Goal: Task Accomplishment & Management: Use online tool/utility

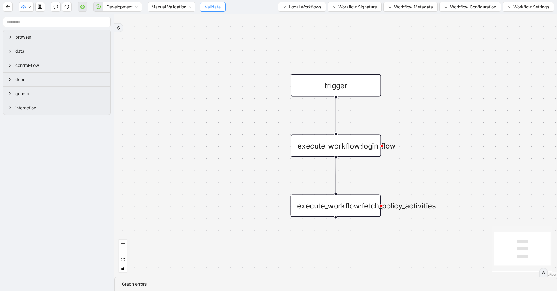
click at [206, 5] on span "Validate" at bounding box center [213, 7] width 16 height 7
click at [120, 8] on span "Development" at bounding box center [122, 6] width 32 height 9
click at [122, 29] on div "Production" at bounding box center [122, 28] width 29 height 7
click at [97, 5] on icon "play-circle" at bounding box center [98, 6] width 5 height 5
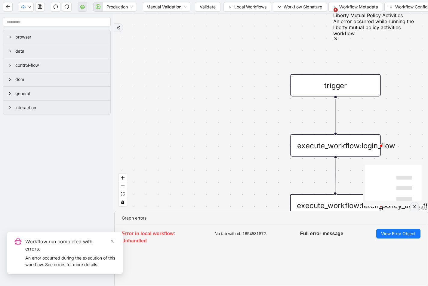
click at [417, 209] on icon "double-right" at bounding box center [414, 207] width 4 height 4
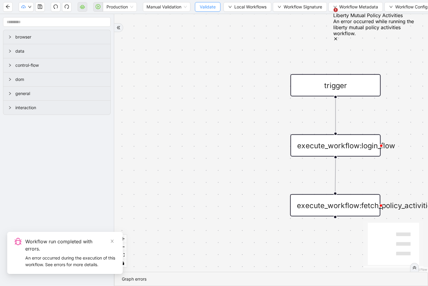
click at [203, 11] on button "Validate" at bounding box center [208, 7] width 26 height 10
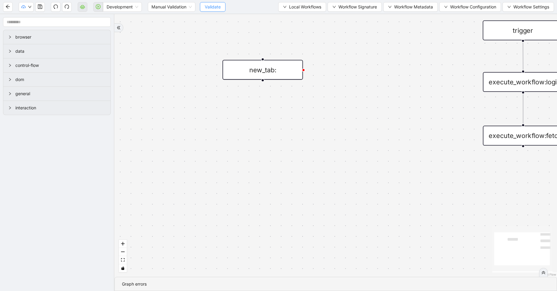
click at [212, 5] on span "Validate" at bounding box center [213, 7] width 16 height 7
click at [132, 8] on span "Development" at bounding box center [122, 6] width 32 height 9
click at [125, 27] on div "Production" at bounding box center [122, 28] width 29 height 7
click at [81, 5] on icon "cloud-server" at bounding box center [82, 6] width 5 height 5
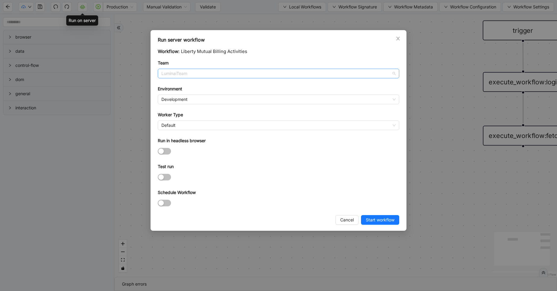
click at [183, 73] on span "LuminaiTeam" at bounding box center [278, 73] width 234 height 9
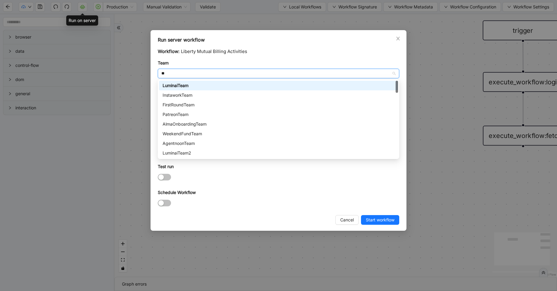
type input "***"
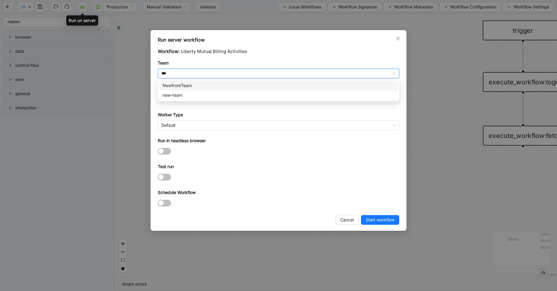
click at [181, 85] on div "NewfrontTeam" at bounding box center [278, 85] width 232 height 7
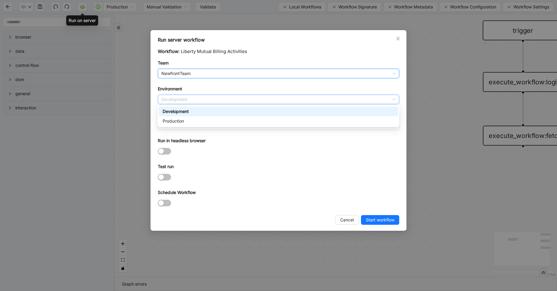
click at [174, 100] on span "Development" at bounding box center [278, 99] width 234 height 9
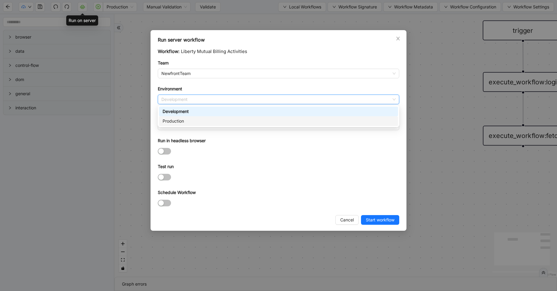
click at [174, 119] on div "Production" at bounding box center [278, 121] width 232 height 7
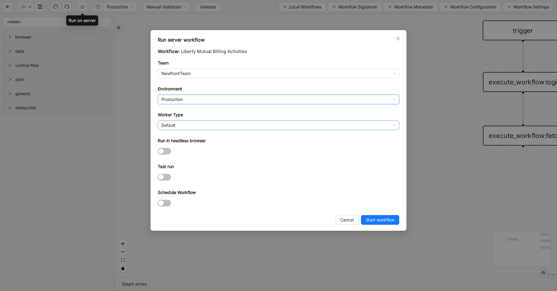
click at [180, 129] on span "Default" at bounding box center [278, 125] width 234 height 9
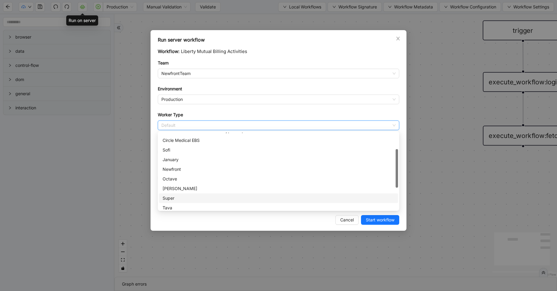
scroll to position [54, 0]
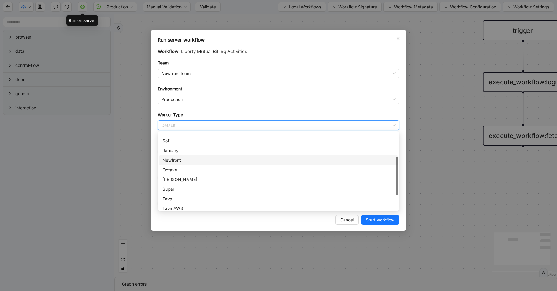
click at [181, 161] on div "Newfront" at bounding box center [278, 160] width 232 height 7
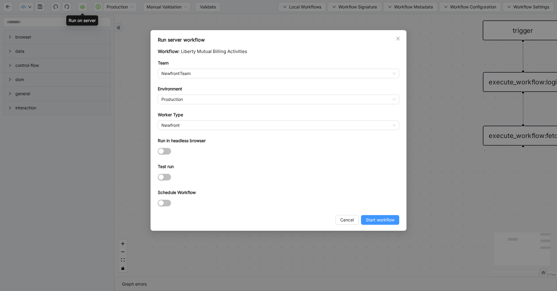
click at [372, 217] on span "Start workflow" at bounding box center [380, 219] width 29 height 7
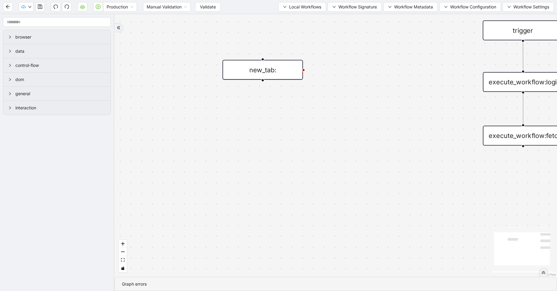
drag, startPoint x: 353, startPoint y: 85, endPoint x: 278, endPoint y: 102, distance: 77.4
click at [278, 102] on div "trigger execute_workflow:login_flow execute_workflow:fetch_billing_activities n…" at bounding box center [335, 145] width 442 height 262
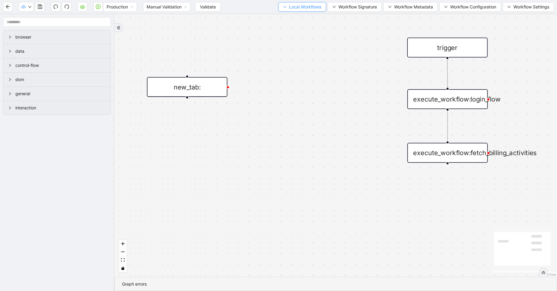
click at [289, 10] on span "Local Workflows" at bounding box center [305, 7] width 32 height 7
click at [289, 22] on li "Select" at bounding box center [299, 19] width 46 height 10
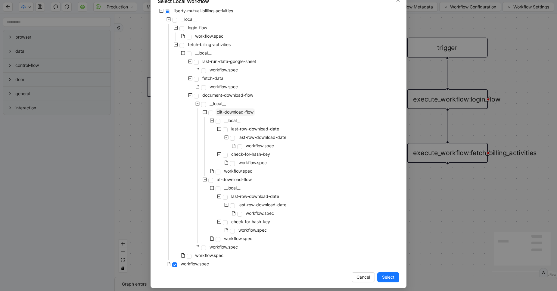
scroll to position [37, 0]
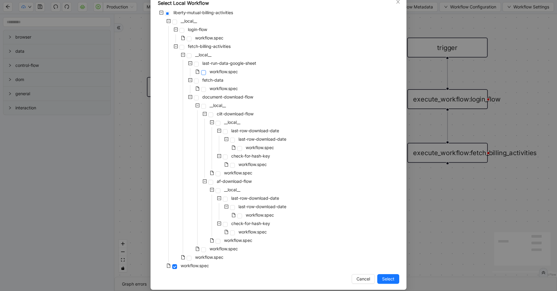
click at [201, 74] on span at bounding box center [203, 72] width 5 height 5
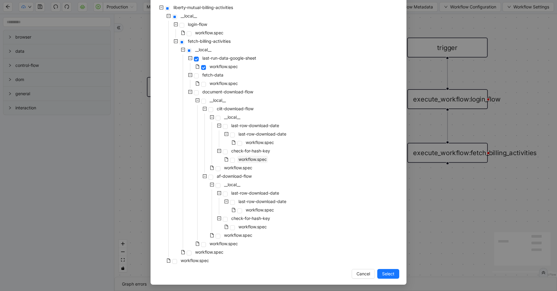
scroll to position [43, 0]
click at [391, 274] on span "Select" at bounding box center [388, 272] width 12 height 7
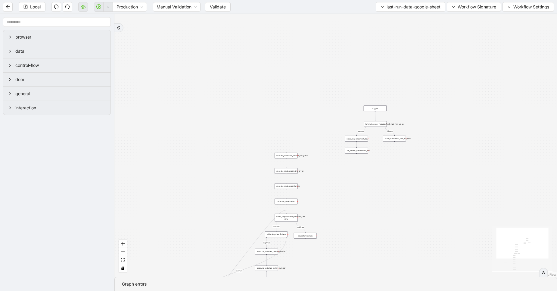
drag, startPoint x: 472, startPoint y: 181, endPoint x: 313, endPoint y: 159, distance: 160.3
click at [313, 159] on div "loopFrom exitFrom exitFrom loopFrom fallback success trigger luminai_server_req…" at bounding box center [335, 145] width 442 height 262
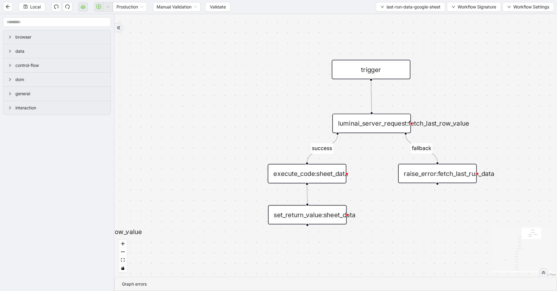
click at [376, 124] on div "luminai_server_request:fetch_last_row_value" at bounding box center [371, 122] width 79 height 19
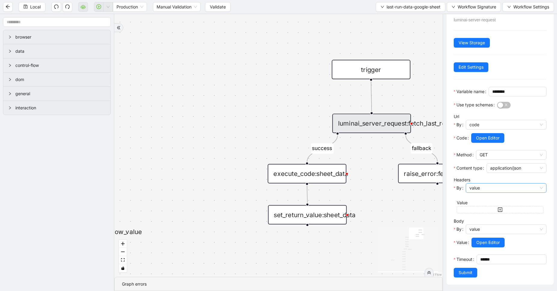
scroll to position [45, 0]
click at [249, 235] on div "loopFrom exitFrom exitFrom loopFrom fallback success trigger luminai_server_req…" at bounding box center [278, 145] width 328 height 262
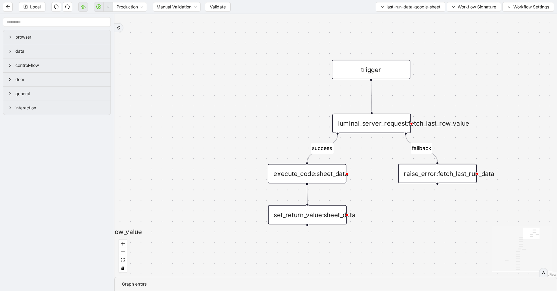
scroll to position [0, 0]
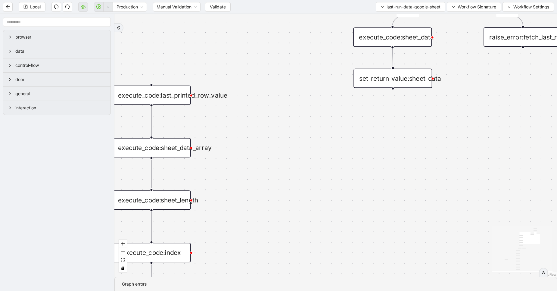
drag, startPoint x: 249, startPoint y: 235, endPoint x: 347, endPoint y: 83, distance: 180.7
click at [347, 83] on div "loopFrom exitFrom exitFrom loopFrom fallback success trigger luminai_server_req…" at bounding box center [335, 145] width 442 height 262
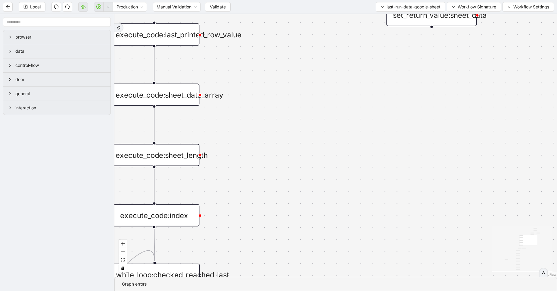
drag, startPoint x: 294, startPoint y: 168, endPoint x: 313, endPoint y: 123, distance: 48.4
click at [313, 123] on div "loopFrom exitFrom exitFrom loopFrom fallback success trigger luminai_server_req…" at bounding box center [335, 145] width 442 height 262
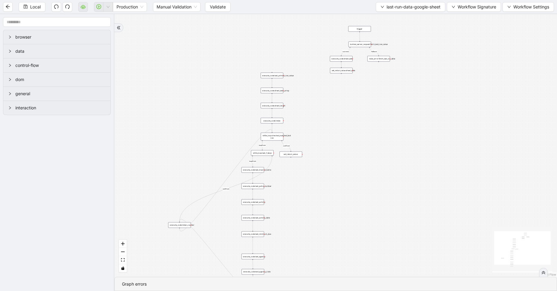
drag, startPoint x: 316, startPoint y: 160, endPoint x: 311, endPoint y: 91, distance: 69.3
click at [311, 91] on div "loopFrom exitFrom exitFrom loopFrom fallback success trigger luminai_server_req…" at bounding box center [335, 145] width 442 height 262
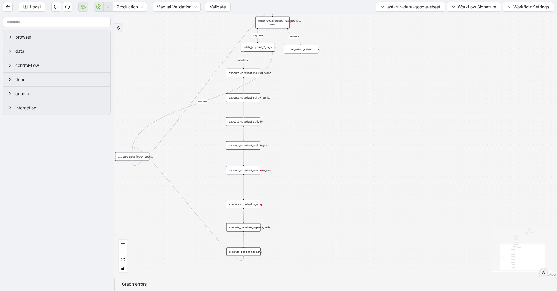
drag, startPoint x: 277, startPoint y: 165, endPoint x: 282, endPoint y: 92, distance: 72.7
click at [282, 92] on div "loopFrom exitFrom exitFrom loopFrom fallback success trigger luminai_server_req…" at bounding box center [335, 145] width 442 height 262
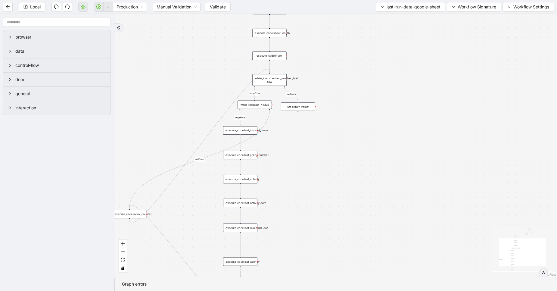
drag, startPoint x: 288, startPoint y: 153, endPoint x: 287, endPoint y: 226, distance: 72.8
click at [287, 226] on div "loopFrom exitFrom exitFrom loopFrom fallback success trigger luminai_server_req…" at bounding box center [335, 145] width 442 height 262
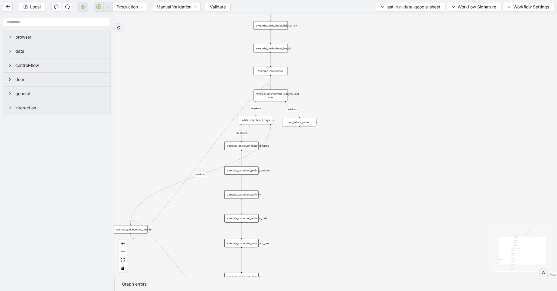
drag, startPoint x: 304, startPoint y: 170, endPoint x: 231, endPoint y: 290, distance: 140.9
click at [231, 290] on section "loopFrom exitFrom exitFrom loopFrom fallback success trigger luminai_server_req…" at bounding box center [335, 152] width 442 height 276
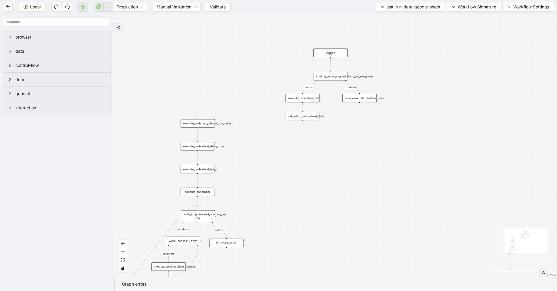
click at [309, 99] on div "execute_code:sheet_data" at bounding box center [302, 98] width 34 height 8
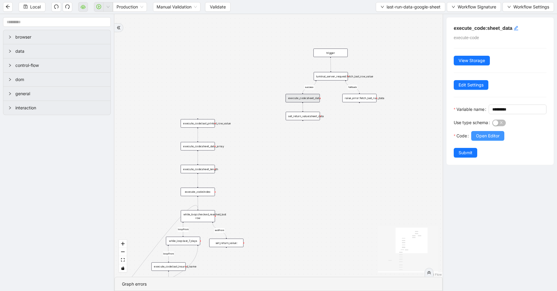
click at [491, 139] on span "Open Editor" at bounding box center [487, 135] width 23 height 7
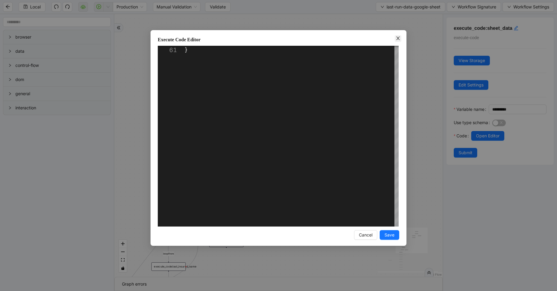
click at [397, 39] on icon "close" at bounding box center [397, 38] width 5 height 5
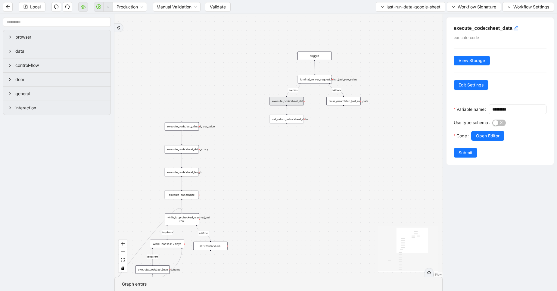
drag, startPoint x: 286, startPoint y: 71, endPoint x: 249, endPoint y: 78, distance: 37.9
click at [249, 78] on div "loopFrom exitFrom exitFrom loopFrom fallback success trigger luminai_server_req…" at bounding box center [278, 145] width 328 height 262
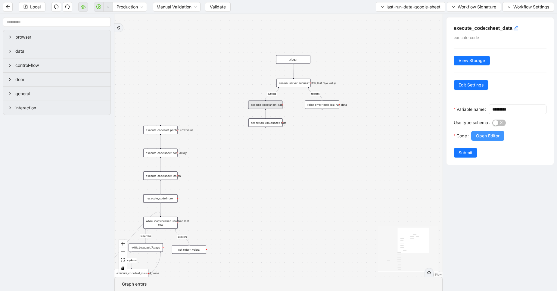
click at [482, 139] on span "Open Editor" at bounding box center [487, 135] width 23 height 7
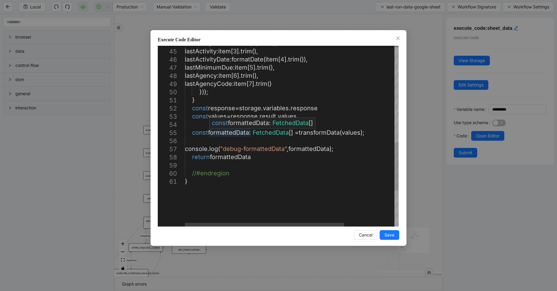
type textarea "**********"
click at [236, 132] on div "lastPolicyNumber : item [ 2 ]. trim (), lastActivity : item [ 3 ]. trim (), las…" at bounding box center [325, 24] width 281 height 668
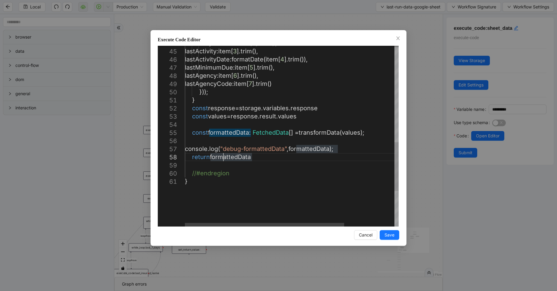
click at [224, 158] on div "lastPolicyNumber : item [ 2 ]. trim (), lastActivity : item [ 3 ]. trim (), las…" at bounding box center [325, 24] width 281 height 668
click at [312, 149] on div "lastPolicyNumber : item [ 2 ]. trim (), lastActivity : item [ 3 ]. trim (), las…" at bounding box center [325, 24] width 281 height 668
click at [234, 136] on div "lastPolicyNumber : item [ 2 ]. trim (), lastActivity : item [ 3 ]. trim (), las…" at bounding box center [325, 24] width 281 height 668
click at [321, 133] on div "44 45 46 47 48 49 50 51 52 53 54 55 56 57 58 59 60 61 lastPolicyNumber : item […" at bounding box center [278, 136] width 241 height 181
click at [227, 109] on div "lastPolicyNumber : item [ 2 ]. trim (), lastActivity : item [ 3 ]. trim (), las…" at bounding box center [325, 24] width 281 height 668
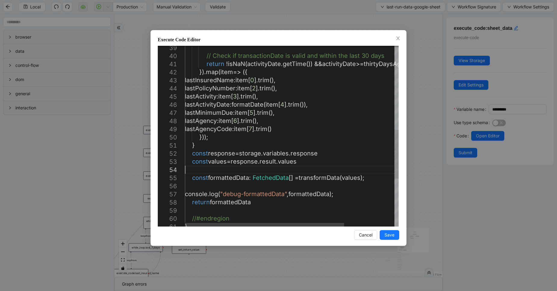
click at [218, 165] on div "lastPolicyNumber : item [ 2 ]. trim (), lastActivity : item [ 3 ]. trim (), las…" at bounding box center [325, 69] width 281 height 668
click at [236, 176] on div "lastPolicyNumber : item [ 2 ]. trim (), lastActivity : item [ 3 ]. trim (), las…" at bounding box center [325, 69] width 281 height 668
click at [328, 178] on div "lastPolicyNumber : item [ 2 ]. trim (), lastActivity : item [ 3 ]. trim (), las…" at bounding box center [325, 69] width 281 height 668
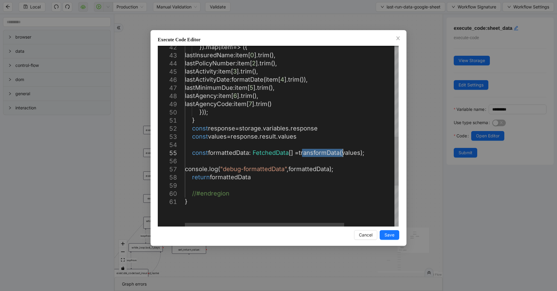
click at [328, 178] on div "lastPolicyNumber : item [ 2 ]. trim (), lastActivity : item [ 3 ]. trim (), las…" at bounding box center [325, 44] width 281 height 668
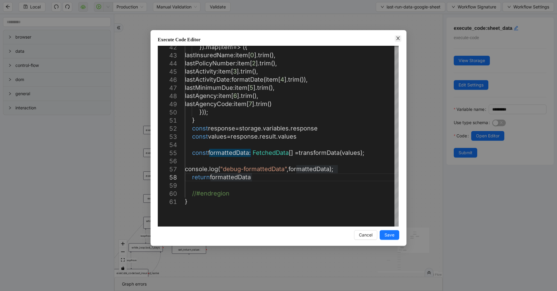
click at [397, 38] on icon "close" at bounding box center [397, 38] width 5 height 5
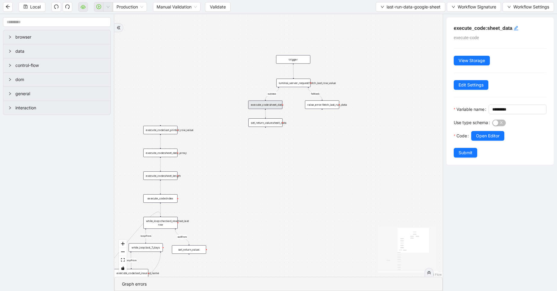
click at [397, 38] on div "loopFrom exitFrom exitFrom loopFrom fallback success trigger luminai_server_req…" at bounding box center [278, 145] width 328 height 262
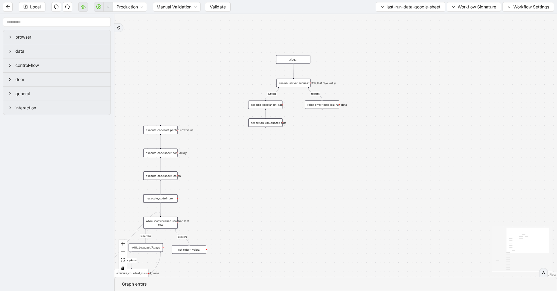
click at [295, 84] on div "luminai_server_request:fetch_last_row_value" at bounding box center [293, 83] width 34 height 8
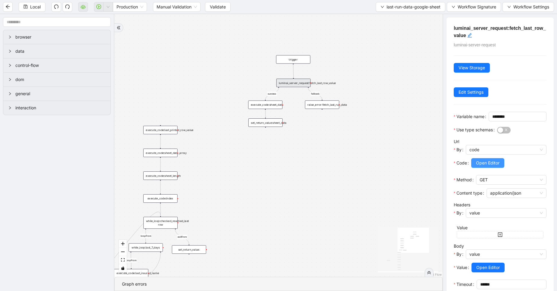
click at [479, 166] on span "Open Editor" at bounding box center [487, 162] width 23 height 7
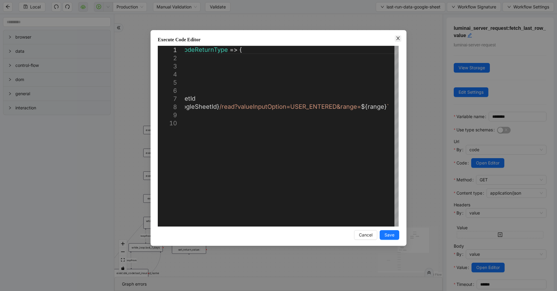
click at [400, 39] on icon "close" at bounding box center [397, 38] width 5 height 5
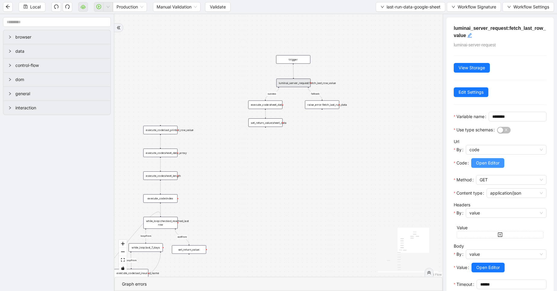
click at [481, 166] on span "Open Editor" at bounding box center [487, 162] width 23 height 7
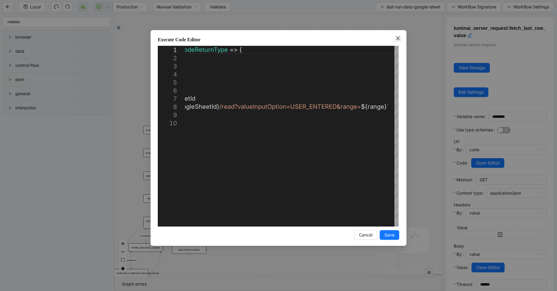
click at [397, 40] on icon "close" at bounding box center [397, 38] width 5 height 5
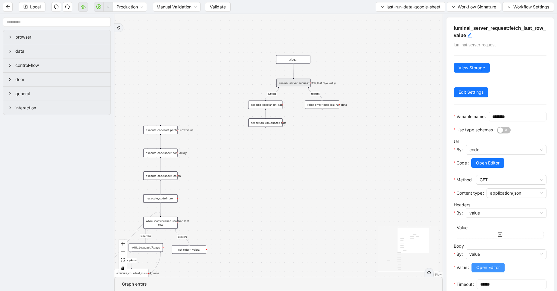
click at [487, 270] on span "Open Editor" at bounding box center [487, 267] width 23 height 7
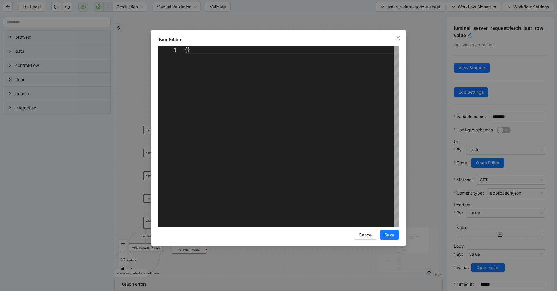
click at [394, 39] on div "Json Editor" at bounding box center [278, 39] width 241 height 7
click at [395, 38] on span "Close" at bounding box center [397, 38] width 7 height 7
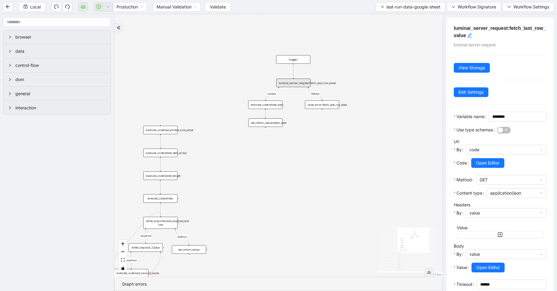
click at [271, 99] on div "loopFrom exitFrom exitFrom loopFrom fallback success trigger luminai_server_req…" at bounding box center [278, 145] width 328 height 262
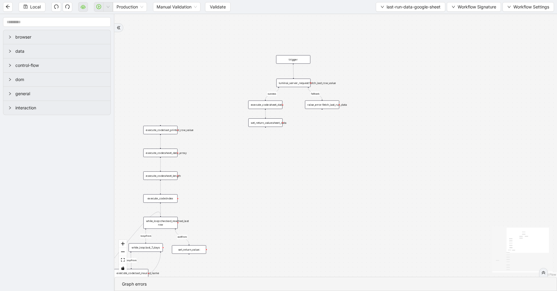
click at [274, 104] on div "execute_code:sheet_data" at bounding box center [265, 104] width 34 height 8
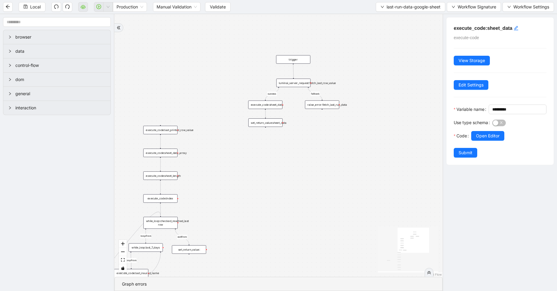
click at [279, 125] on div "set_return_value:sheet_data" at bounding box center [265, 122] width 34 height 8
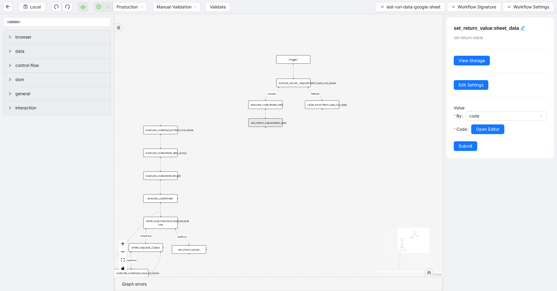
click at [330, 128] on div "loopFrom exitFrom exitFrom loopFrom fallback success trigger luminai_server_req…" at bounding box center [278, 145] width 328 height 262
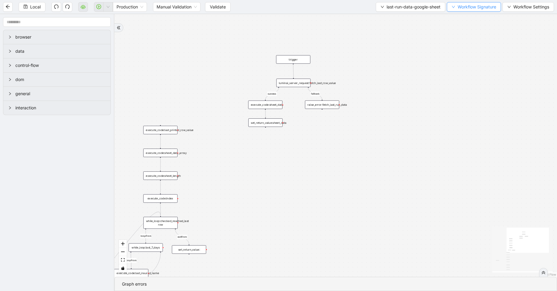
click at [451, 5] on icon "down" at bounding box center [453, 7] width 4 height 4
click at [465, 64] on span "Type" at bounding box center [473, 66] width 40 height 7
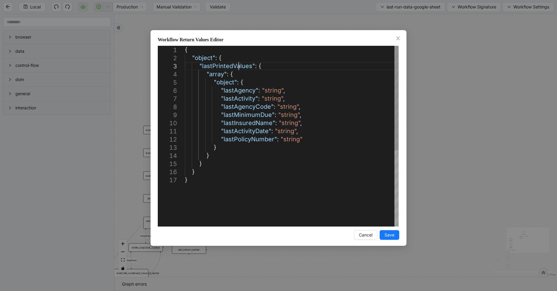
click at [238, 68] on div "{ "object" : { "lastPrintedValues" : { "array" : { "object" : { "lastAgency" : …" at bounding box center [292, 201] width 214 height 310
click at [396, 39] on icon "close" at bounding box center [397, 38] width 5 height 5
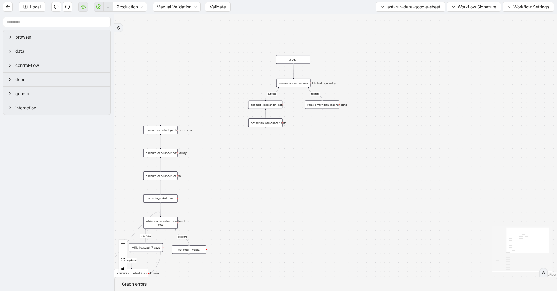
click at [268, 108] on div "execute_code:sheet_data" at bounding box center [265, 104] width 34 height 8
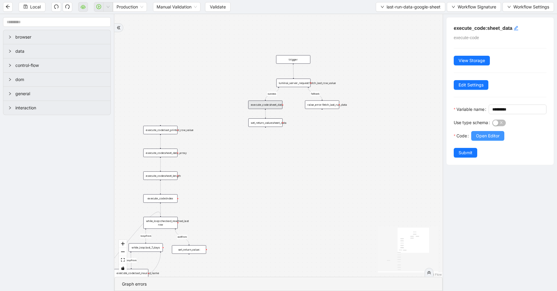
click at [476, 140] on button "Open Editor" at bounding box center [487, 136] width 33 height 10
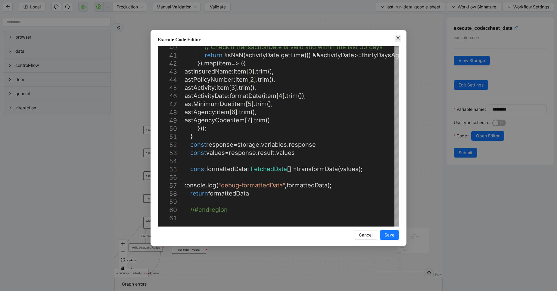
click at [397, 38] on icon "close" at bounding box center [397, 38] width 5 height 5
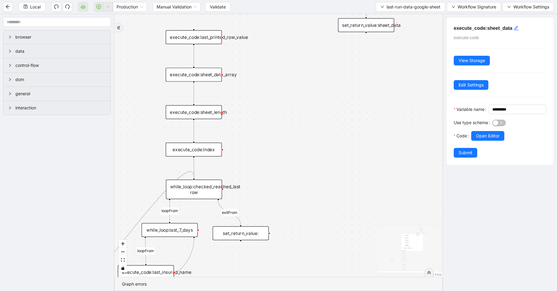
drag, startPoint x: 228, startPoint y: 182, endPoint x: 304, endPoint y: 115, distance: 101.5
click at [304, 115] on div "loopFrom exitFrom exitFrom loopFrom fallback success trigger luminai_server_req…" at bounding box center [278, 145] width 328 height 262
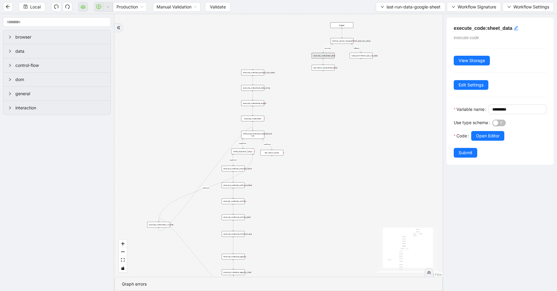
drag, startPoint x: 273, startPoint y: 196, endPoint x: 272, endPoint y: 168, distance: 27.7
click at [272, 168] on div "loopFrom exitFrom exitFrom loopFrom fallback success trigger luminai_server_req…" at bounding box center [278, 145] width 328 height 262
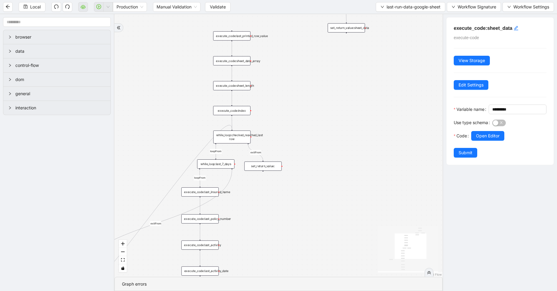
drag, startPoint x: 264, startPoint y: 181, endPoint x: 245, endPoint y: 208, distance: 32.5
click at [245, 208] on div "loopFrom exitFrom exitFrom loopFrom fallback success trigger luminai_server_req…" at bounding box center [278, 145] width 328 height 262
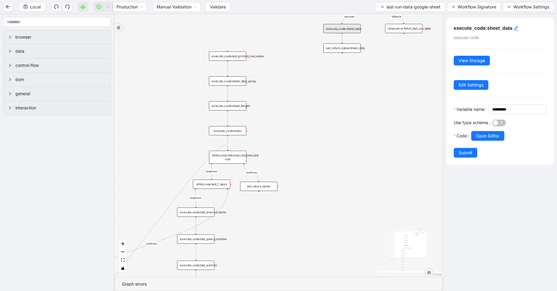
drag, startPoint x: 327, startPoint y: 122, endPoint x: 281, endPoint y: 215, distance: 103.2
click at [281, 215] on div "loopFrom exitFrom exitFrom loopFrom fallback success trigger luminai_server_req…" at bounding box center [278, 145] width 328 height 262
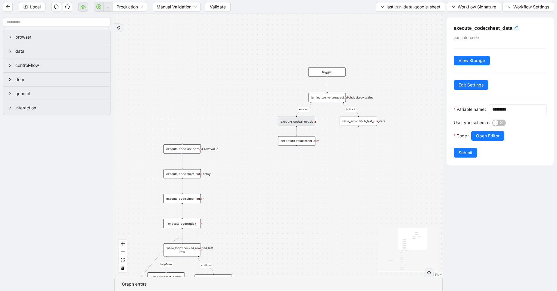
click at [304, 120] on div "execute_code:sheet_data" at bounding box center [296, 121] width 37 height 9
click at [477, 140] on button "Open Editor" at bounding box center [487, 136] width 33 height 10
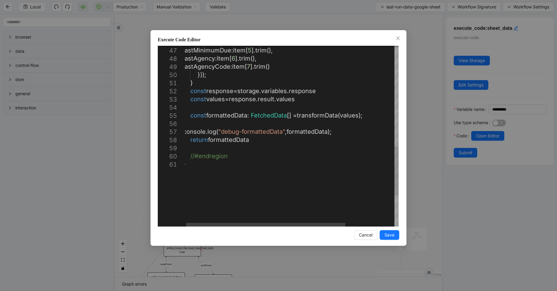
type textarea "**********"
click at [254, 142] on div "lastActivityDate : formatDate ( item [ 4 ]. trim ()), lastMinimumDue : item [ 5…" at bounding box center [323, 7] width 281 height 668
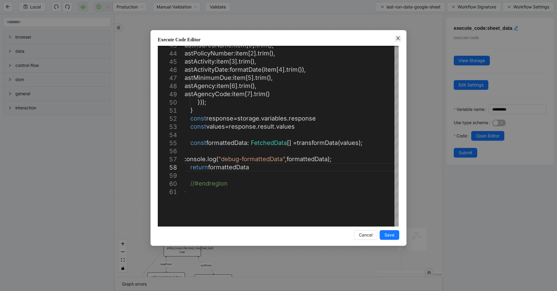
click at [397, 38] on icon "close" at bounding box center [397, 38] width 5 height 5
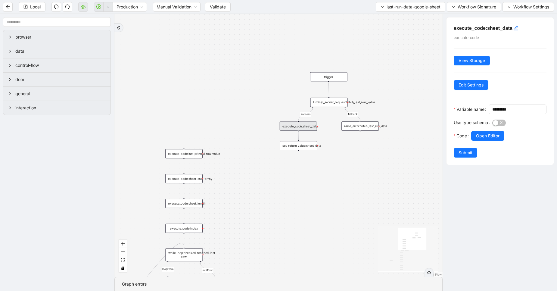
drag, startPoint x: 259, startPoint y: 105, endPoint x: 240, endPoint y: 99, distance: 19.8
click at [240, 99] on div "loopFrom exitFrom exitFrom loopFrom fallback success trigger luminai_server_req…" at bounding box center [278, 145] width 328 height 262
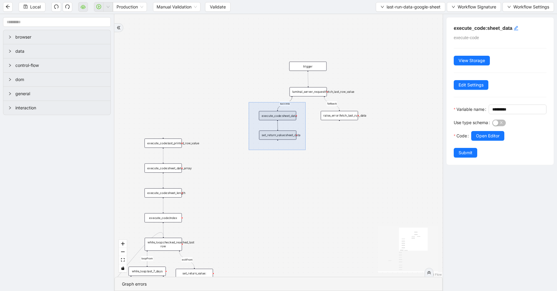
drag, startPoint x: 248, startPoint y: 102, endPoint x: 306, endPoint y: 150, distance: 74.8
click at [306, 150] on div "loopFrom exitFrom exitFrom loopFrom fallback success trigger luminai_server_req…" at bounding box center [278, 145] width 328 height 262
drag, startPoint x: 278, startPoint y: 133, endPoint x: 218, endPoint y: 84, distance: 78.2
click at [218, 84] on div "loopFrom exitFrom exitFrom loopFrom fallback success trigger luminai_server_req…" at bounding box center [278, 145] width 328 height 262
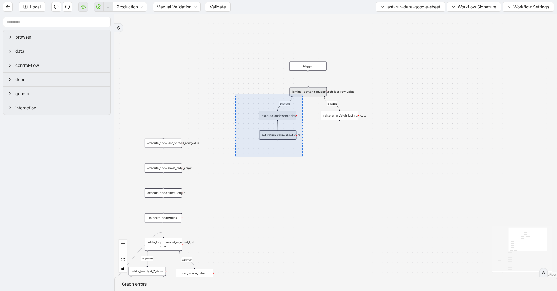
drag, startPoint x: 235, startPoint y: 94, endPoint x: 302, endPoint y: 157, distance: 92.2
click at [302, 157] on div "loopFrom exitFrom exitFrom loopFrom fallback success trigger luminai_server_req…" at bounding box center [335, 145] width 442 height 262
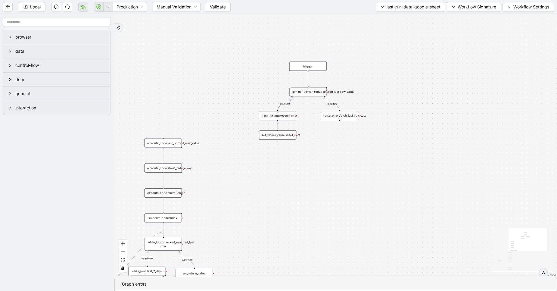
click at [247, 102] on div "loopFrom exitFrom exitFrom loopFrom fallback success trigger luminai_server_req…" at bounding box center [335, 145] width 442 height 262
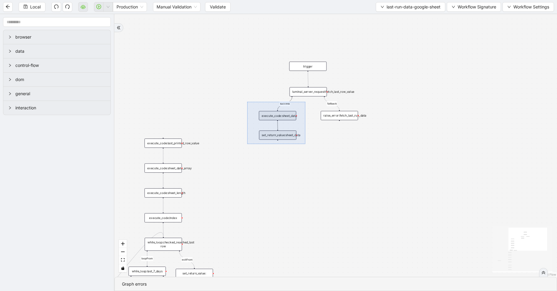
drag, startPoint x: 247, startPoint y: 102, endPoint x: 306, endPoint y: 144, distance: 72.4
click at [306, 144] on div "loopFrom exitFrom exitFrom loopFrom fallback success trigger luminai_server_req…" at bounding box center [335, 145] width 442 height 262
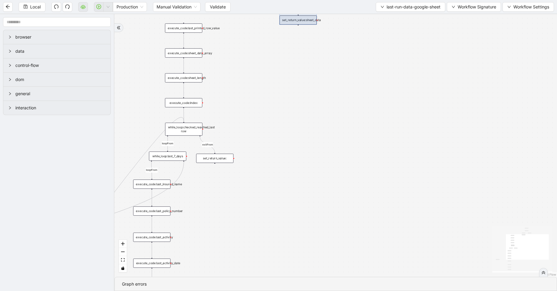
drag, startPoint x: 233, startPoint y: 169, endPoint x: 256, endPoint y: 42, distance: 128.6
click at [256, 42] on div "loopFrom exitFrom exitFrom loopFrom fallback success trigger luminai_server_req…" at bounding box center [335, 145] width 442 height 262
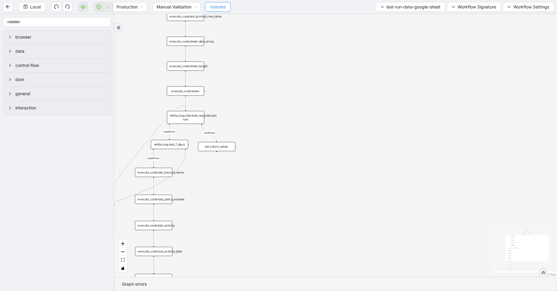
click at [212, 8] on span "Validate" at bounding box center [218, 7] width 16 height 7
drag, startPoint x: 244, startPoint y: 171, endPoint x: 296, endPoint y: 147, distance: 56.8
click at [296, 147] on div "loopFrom exitFrom exitFrom loopFrom fallback success trigger luminai_server_req…" at bounding box center [335, 145] width 442 height 262
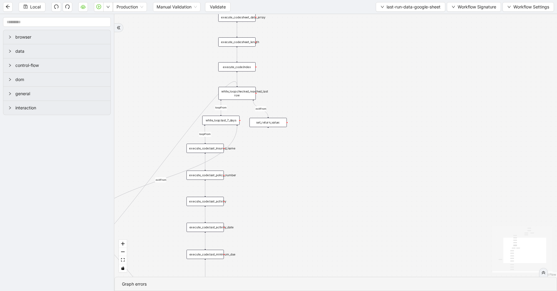
drag, startPoint x: 296, startPoint y: 147, endPoint x: 348, endPoint y: 107, distance: 66.3
click at [348, 107] on div "loopFrom exitFrom exitFrom loopFrom fallback success trigger luminai_server_req…" at bounding box center [335, 145] width 442 height 262
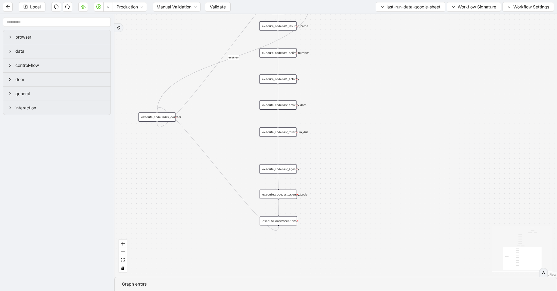
drag, startPoint x: 333, startPoint y: 184, endPoint x: 353, endPoint y: 102, distance: 84.6
click at [353, 102] on div "loopFrom exitFrom exitFrom loopFrom fallback success trigger luminai_server_req…" at bounding box center [335, 145] width 442 height 262
drag, startPoint x: 350, startPoint y: 188, endPoint x: 339, endPoint y: 99, distance: 89.7
click at [339, 99] on div "loopFrom exitFrom exitFrom loopFrom fallback success trigger luminai_server_req…" at bounding box center [335, 145] width 442 height 262
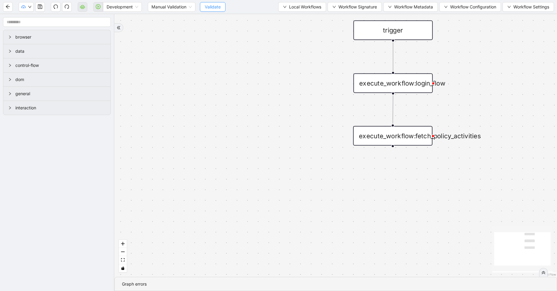
click at [210, 11] on button "Validate" at bounding box center [213, 7] width 26 height 10
click at [131, 8] on span "Development" at bounding box center [122, 6] width 32 height 9
click at [125, 26] on div "Production" at bounding box center [122, 28] width 29 height 7
click at [82, 8] on icon "cloud-server" at bounding box center [82, 7] width 2 height 2
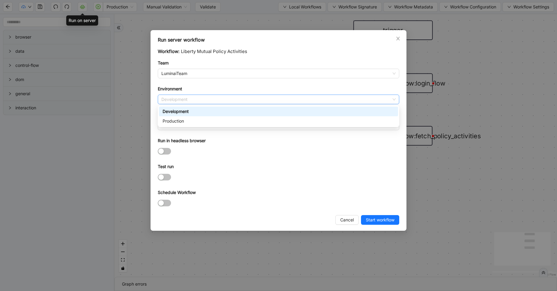
click at [171, 101] on span "Development" at bounding box center [278, 99] width 234 height 9
click at [177, 122] on div "Production" at bounding box center [278, 121] width 232 height 7
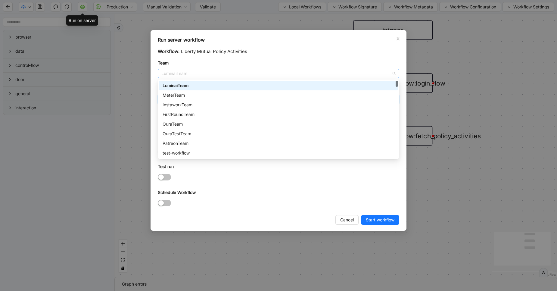
click at [173, 74] on span "LuminaiTeam" at bounding box center [278, 73] width 234 height 9
type input "***"
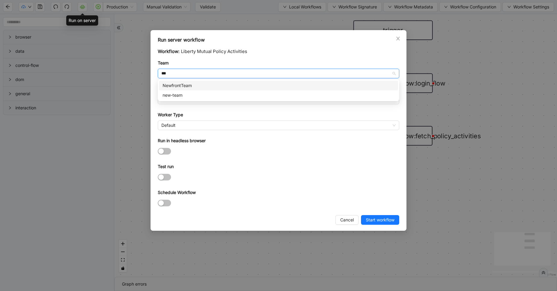
click at [202, 86] on div "NewfrontTeam" at bounding box center [278, 85] width 232 height 7
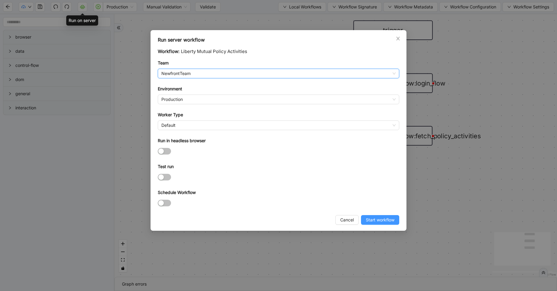
click at [373, 218] on span "Start workflow" at bounding box center [380, 219] width 29 height 7
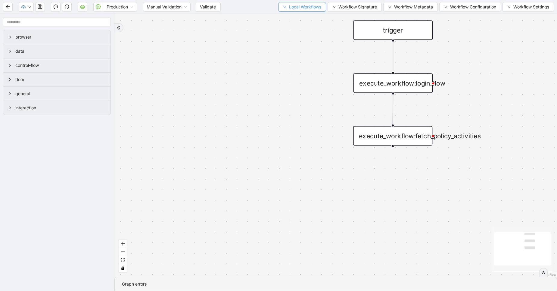
click at [304, 7] on span "Local Workflows" at bounding box center [305, 7] width 32 height 7
click at [287, 16] on span "Select" at bounding box center [298, 18] width 39 height 7
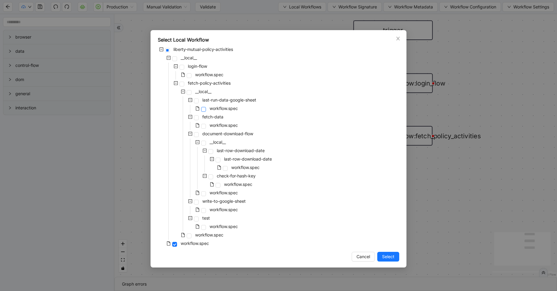
click at [202, 110] on span at bounding box center [203, 109] width 5 height 5
click at [390, 256] on span "Select" at bounding box center [388, 256] width 12 height 7
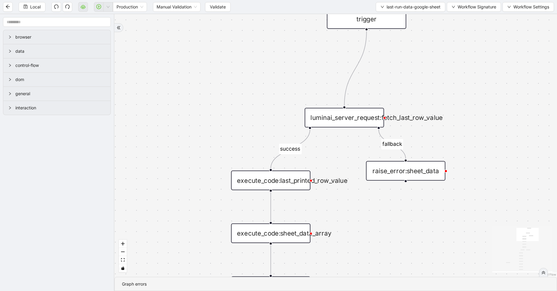
drag, startPoint x: 302, startPoint y: 127, endPoint x: 210, endPoint y: 94, distance: 97.2
click at [210, 94] on div "success loopFrom exitFrom exitFrom loopFrom fallback trigger luminai_server_req…" at bounding box center [335, 145] width 442 height 262
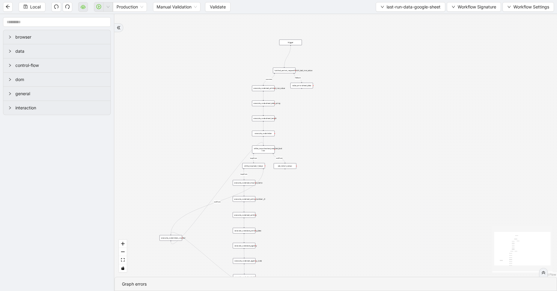
drag, startPoint x: 323, startPoint y: 230, endPoint x: 307, endPoint y: 118, distance: 113.9
click at [307, 118] on div "success loopFrom exitFrom exitFrom loopFrom fallback trigger luminai_server_req…" at bounding box center [335, 145] width 442 height 262
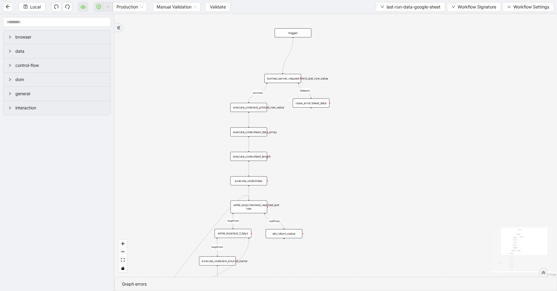
click at [281, 79] on div "luminai_server_request:fetch_last_row_value" at bounding box center [282, 78] width 37 height 9
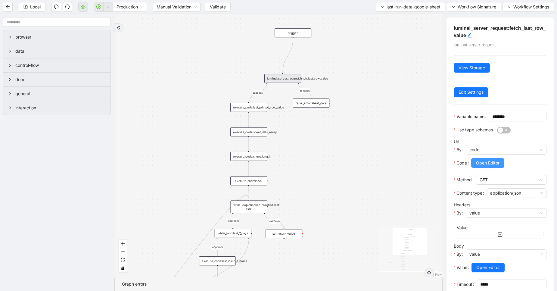
click at [479, 168] on button "Open Editor" at bounding box center [487, 163] width 33 height 10
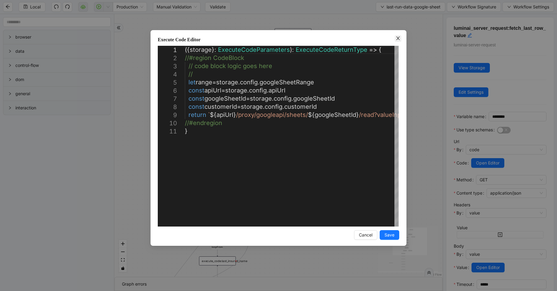
click at [397, 39] on icon "close" at bounding box center [397, 38] width 5 height 5
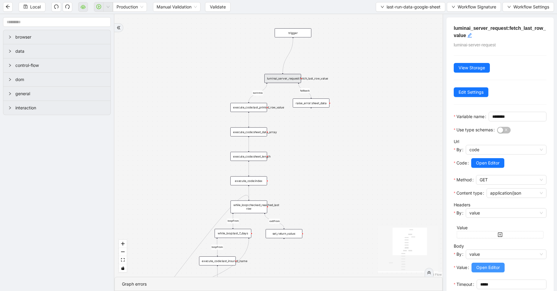
click at [485, 270] on span "Open Editor" at bounding box center [487, 267] width 23 height 7
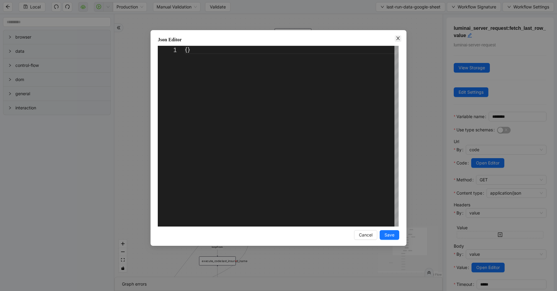
click at [397, 40] on icon "close" at bounding box center [397, 38] width 5 height 5
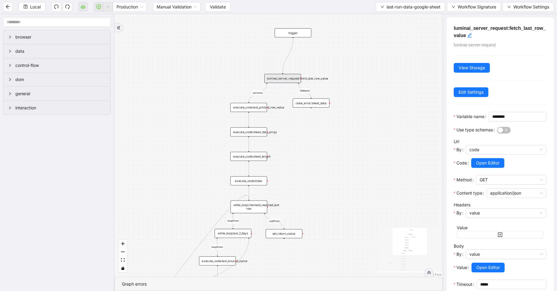
click at [489, 158] on div at bounding box center [505, 156] width 81 height 4
click at [493, 166] on span "Open Editor" at bounding box center [487, 162] width 23 height 7
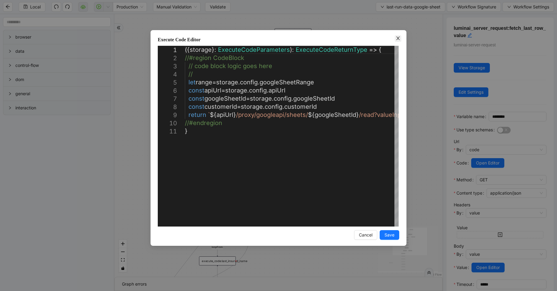
click at [396, 39] on icon "close" at bounding box center [397, 38] width 5 height 5
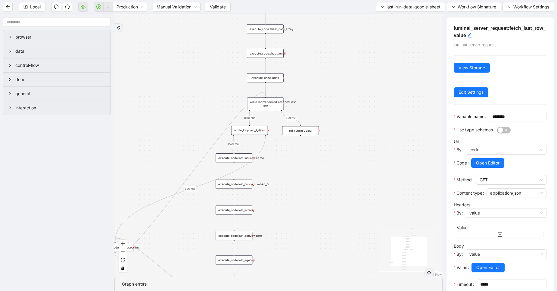
drag, startPoint x: 332, startPoint y: 198, endPoint x: 351, endPoint y: 94, distance: 105.2
click at [351, 94] on div "success loopFrom exitFrom exitFrom loopFrom fallback trigger luminai_server_req…" at bounding box center [278, 145] width 328 height 262
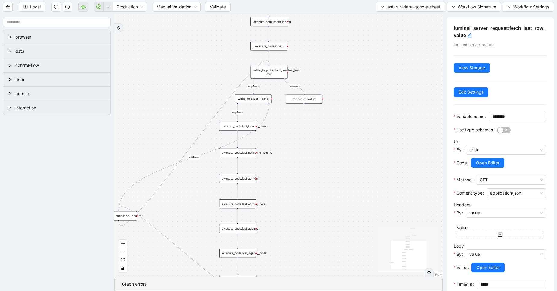
drag, startPoint x: 335, startPoint y: 181, endPoint x: 346, endPoint y: 90, distance: 92.1
click at [346, 90] on div "success loopFrom exitFrom exitFrom loopFrom fallback trigger luminai_server_req…" at bounding box center [278, 145] width 328 height 262
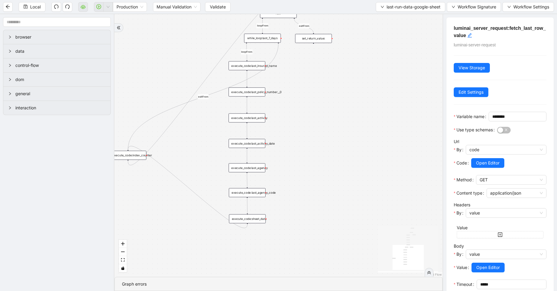
click at [329, 37] on div "set_return_value:" at bounding box center [313, 38] width 37 height 9
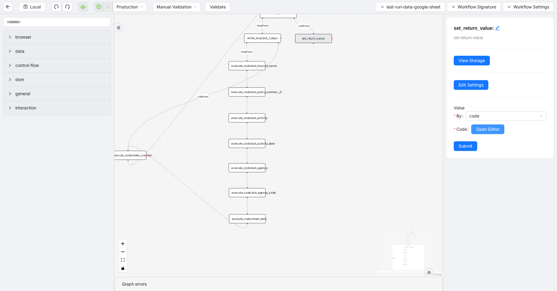
click at [486, 130] on span "Open Editor" at bounding box center [487, 129] width 23 height 7
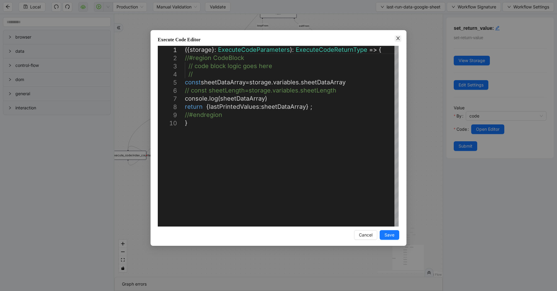
click at [397, 39] on icon "close" at bounding box center [397, 38] width 3 height 4
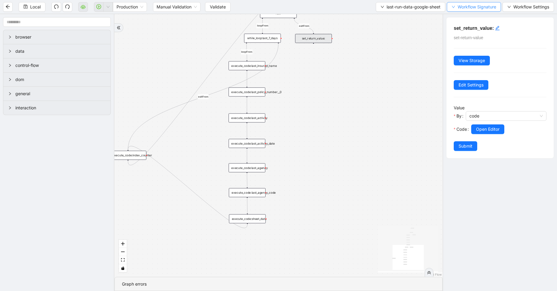
click at [464, 10] on button "Workflow Signature" at bounding box center [473, 7] width 54 height 10
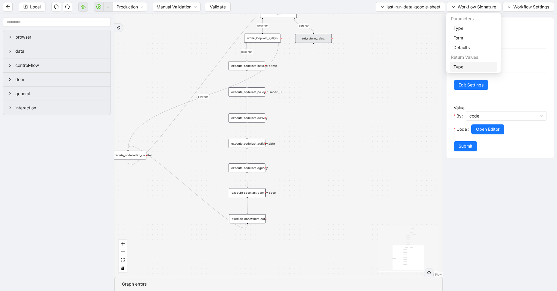
click at [461, 69] on span "Type" at bounding box center [473, 66] width 40 height 7
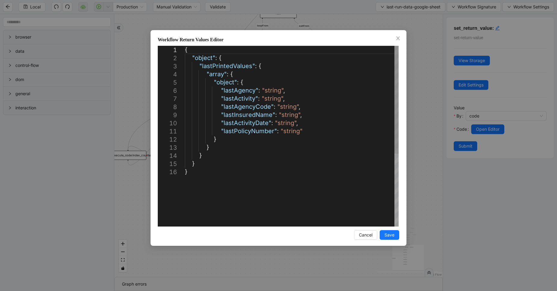
click at [223, 67] on div "{ "object" : { "lastPrintedValues" : { "array" : { "object" : { "lastAgency" : …" at bounding box center [292, 197] width 214 height 302
click at [232, 114] on div "{ "object" : { "lastPrintedValues" : { "array" : { "object" : { "lastAgency" : …" at bounding box center [292, 197] width 214 height 302
type textarea "**********"
click at [240, 133] on div "{ "object" : { "lastPrintedValues" : { "array" : { "object" : { "lastAgency" : …" at bounding box center [292, 197] width 214 height 302
click at [395, 39] on span "Close" at bounding box center [397, 38] width 7 height 7
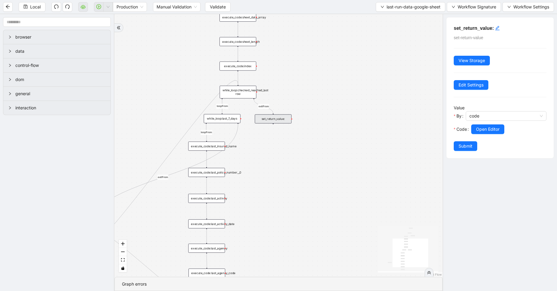
drag, startPoint x: 318, startPoint y: 131, endPoint x: 276, endPoint y: 217, distance: 95.3
click at [276, 217] on div "success loopFrom exitFrom exitFrom loopFrom fallback trigger luminai_server_req…" at bounding box center [278, 145] width 328 height 262
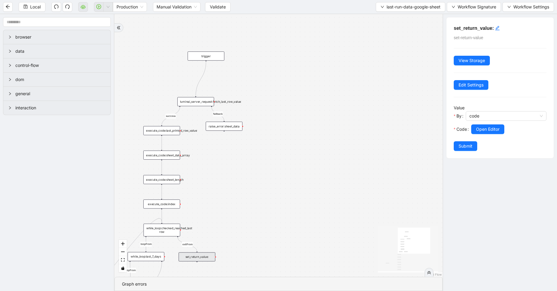
drag, startPoint x: 363, startPoint y: 57, endPoint x: 289, endPoint y: 188, distance: 151.3
click at [289, 188] on div "success loopFrom exitFrom exitFrom loopFrom fallback trigger luminai_server_req…" at bounding box center [278, 145] width 328 height 262
drag, startPoint x: 209, startPoint y: 55, endPoint x: 302, endPoint y: 33, distance: 95.2
click at [302, 33] on div "trigger" at bounding box center [298, 33] width 37 height 9
drag, startPoint x: 204, startPoint y: 102, endPoint x: 350, endPoint y: 68, distance: 150.5
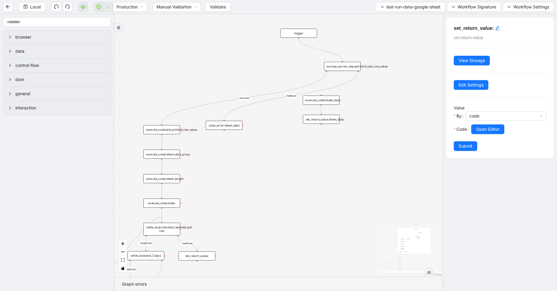
click at [350, 68] on div "luminai_server_request:fetch_last_row_value" at bounding box center [342, 66] width 37 height 9
drag, startPoint x: 230, startPoint y: 124, endPoint x: 412, endPoint y: 103, distance: 183.2
click at [412, 103] on div "raise_error:sheet_data" at bounding box center [405, 104] width 37 height 9
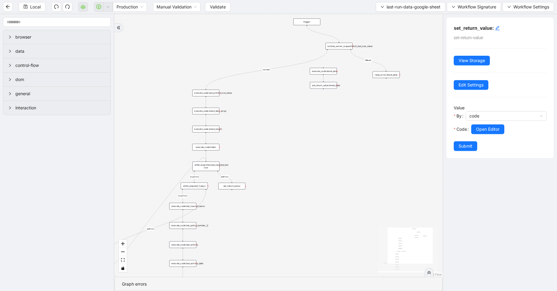
drag, startPoint x: 280, startPoint y: 177, endPoint x: 280, endPoint y: 123, distance: 54.5
click at [280, 123] on div "success loopFrom exitFrom exitFrom loopFrom fallback trigger luminai_server_req…" at bounding box center [278, 145] width 328 height 262
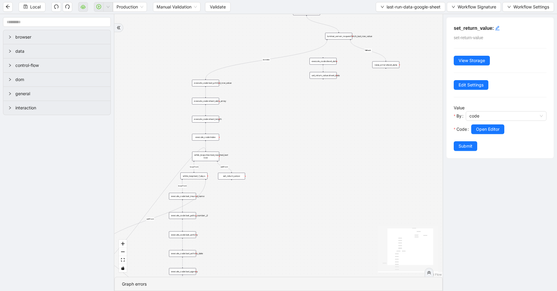
click at [213, 120] on div "execute_code:sheet_length" at bounding box center [205, 119] width 27 height 7
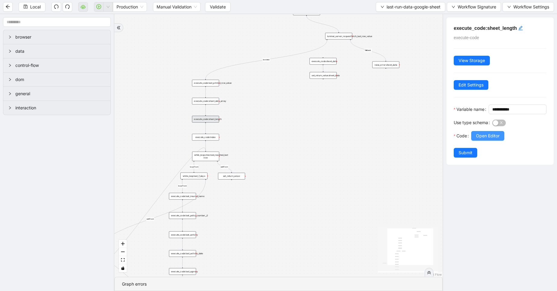
click at [490, 139] on span "Open Editor" at bounding box center [487, 135] width 23 height 7
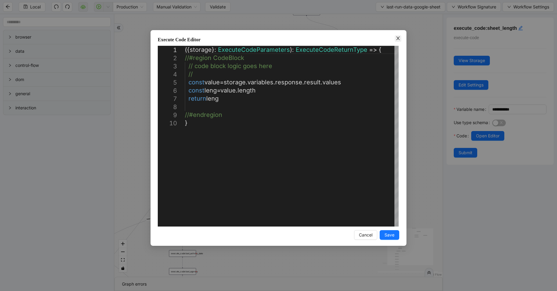
click at [398, 39] on icon "close" at bounding box center [397, 38] width 5 height 5
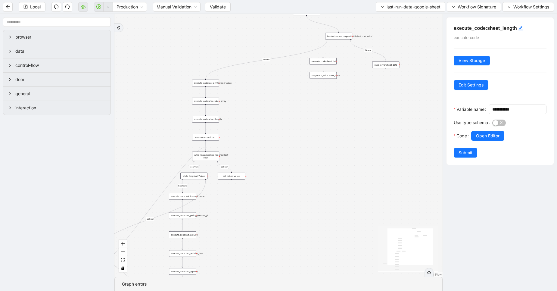
click at [329, 59] on div "execute_code:sheet_data" at bounding box center [322, 61] width 27 height 7
click at [477, 139] on span "Open Editor" at bounding box center [487, 135] width 23 height 7
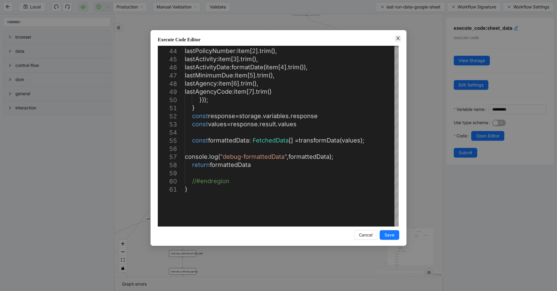
click at [397, 38] on icon "close" at bounding box center [397, 38] width 5 height 5
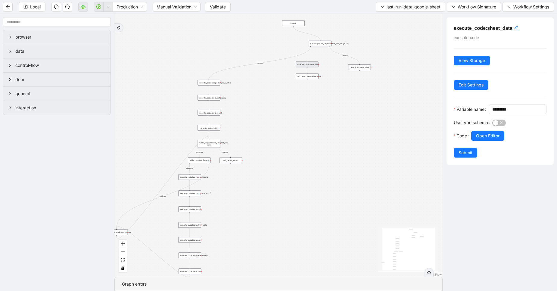
drag, startPoint x: 260, startPoint y: 77, endPoint x: 241, endPoint y: 81, distance: 19.6
click at [241, 81] on div "success loopFrom exitFrom exitFrom loopFrom fallback trigger luminai_server_req…" at bounding box center [278, 145] width 328 height 262
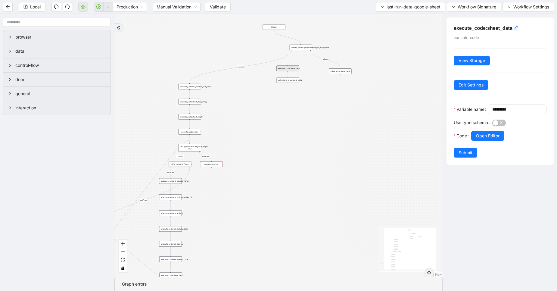
click at [290, 50] on div "luminai_server_request:fetch_last_row_value" at bounding box center [300, 48] width 23 height 6
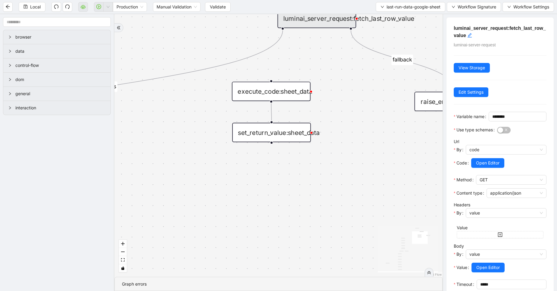
drag, startPoint x: 293, startPoint y: 53, endPoint x: 291, endPoint y: 82, distance: 28.7
click at [291, 82] on div "success loopFrom exitFrom exitFrom loopFrom fallback trigger luminai_server_req…" at bounding box center [278, 145] width 328 height 262
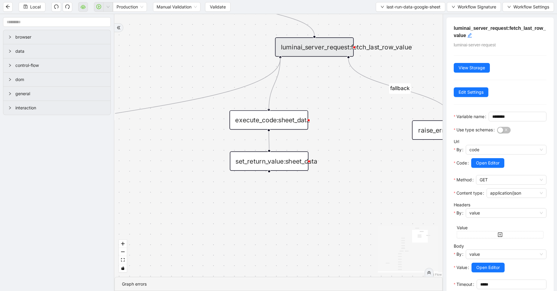
drag, startPoint x: 281, startPoint y: 57, endPoint x: 271, endPoint y: 111, distance: 54.8
click at [271, 111] on div "trigger luminai_server_request:fetch_last_row_value execute_code:last_printed_r…" at bounding box center [268, 242] width 571 height 457
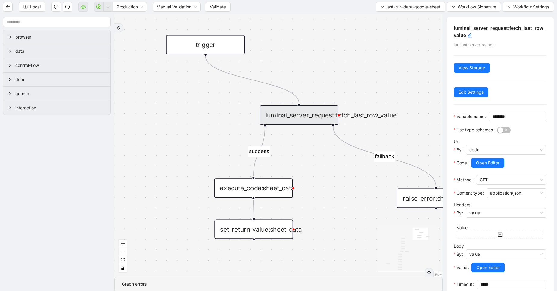
drag, startPoint x: 303, startPoint y: 85, endPoint x: 282, endPoint y: 207, distance: 123.3
click at [282, 207] on div "loopFrom exitFrom exitFrom loopFrom fallback success trigger luminai_server_req…" at bounding box center [278, 145] width 328 height 262
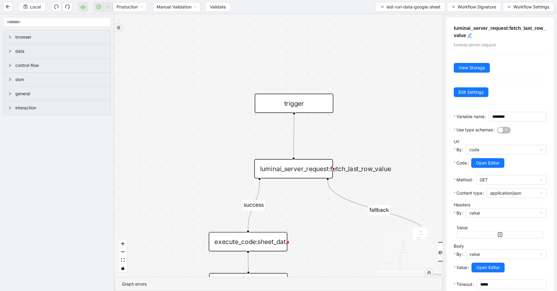
drag, startPoint x: 205, startPoint y: 100, endPoint x: 300, endPoint y: 105, distance: 94.3
click at [300, 105] on div "trigger" at bounding box center [294, 103] width 79 height 19
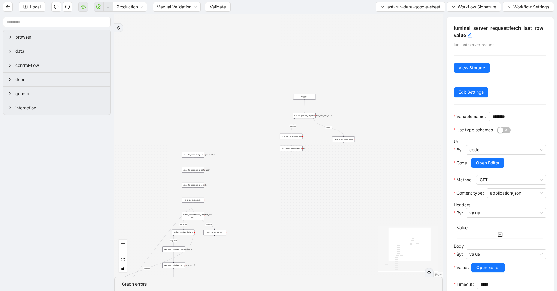
drag, startPoint x: 308, startPoint y: 232, endPoint x: 318, endPoint y: 140, distance: 91.7
click at [318, 140] on div "loopFrom exitFrom exitFrom loopFrom fallback success trigger luminai_server_req…" at bounding box center [278, 145] width 328 height 262
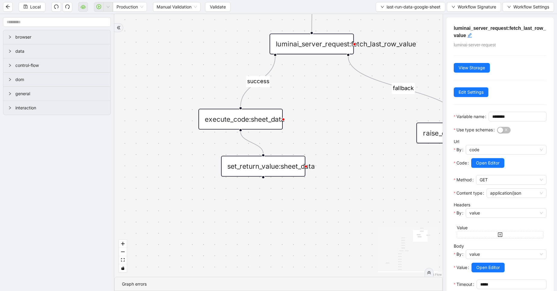
drag, startPoint x: 280, startPoint y: 119, endPoint x: 217, endPoint y: 113, distance: 62.8
click at [217, 113] on div "execute_code:sheet_data" at bounding box center [240, 119] width 84 height 21
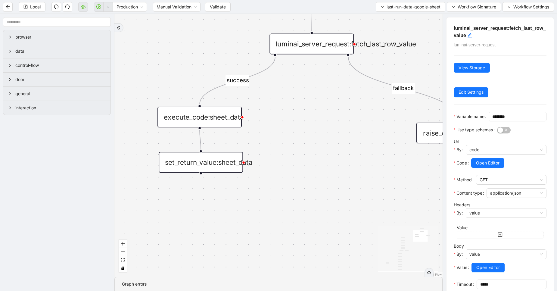
drag, startPoint x: 250, startPoint y: 173, endPoint x: 188, endPoint y: 169, distance: 62.1
click at [188, 169] on div "set_return_value:sheet_data" at bounding box center [201, 162] width 84 height 21
click at [186, 170] on div "set_return_value:sheet_data" at bounding box center [199, 162] width 84 height 21
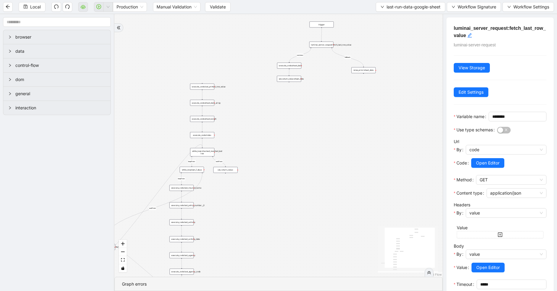
drag, startPoint x: 285, startPoint y: 206, endPoint x: 313, endPoint y: 91, distance: 118.7
click at [313, 91] on div "loopFrom exitFrom exitFrom loopFrom fallback success trigger luminai_server_req…" at bounding box center [278, 145] width 328 height 262
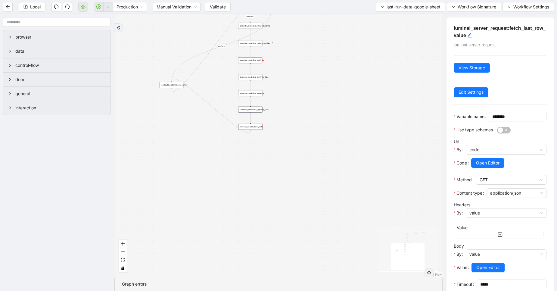
drag, startPoint x: 266, startPoint y: 237, endPoint x: 334, endPoint y: 76, distance: 175.2
click at [334, 76] on div "loopFrom exitFrom exitFrom loopFrom fallback success trigger luminai_server_req…" at bounding box center [278, 145] width 328 height 262
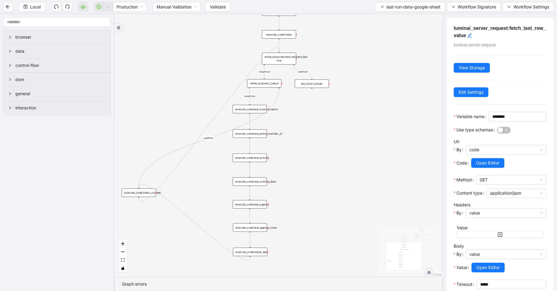
drag, startPoint x: 321, startPoint y: 117, endPoint x: 284, endPoint y: 239, distance: 127.1
click at [284, 239] on div "loopFrom exitFrom exitFrom loopFrom fallback success trigger luminai_server_req…" at bounding box center [278, 145] width 328 height 262
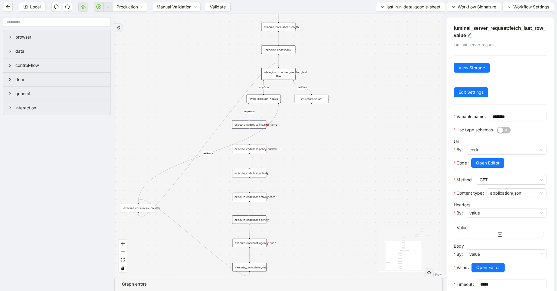
click at [316, 101] on div "set_return_value:" at bounding box center [311, 99] width 34 height 8
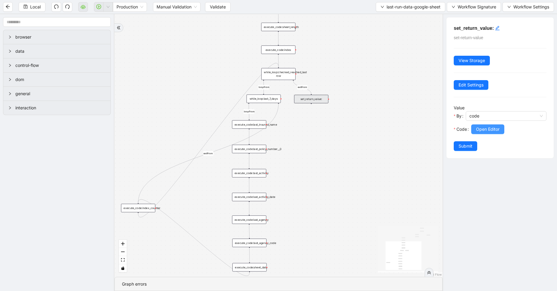
click at [487, 128] on span "Open Editor" at bounding box center [487, 129] width 23 height 7
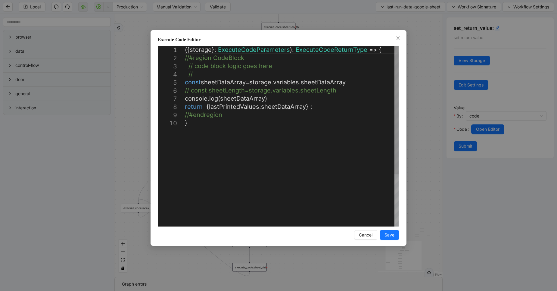
scroll to position [0, 3]
click at [285, 105] on div "({ storage }: ExecuteCodeParameters ): ExecuteCodeReturnType => { //#region Cod…" at bounding box center [292, 173] width 214 height 254
click at [322, 113] on div "({ storage }: ExecuteCodeParameters ): ExecuteCodeReturnType => { //#region Cod…" at bounding box center [292, 173] width 214 height 254
drag, startPoint x: 315, startPoint y: 107, endPoint x: 181, endPoint y: 109, distance: 134.8
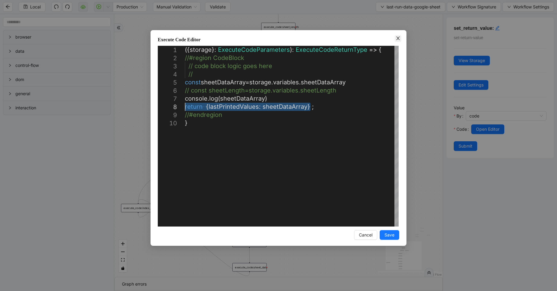
click at [398, 37] on icon "close" at bounding box center [397, 38] width 5 height 5
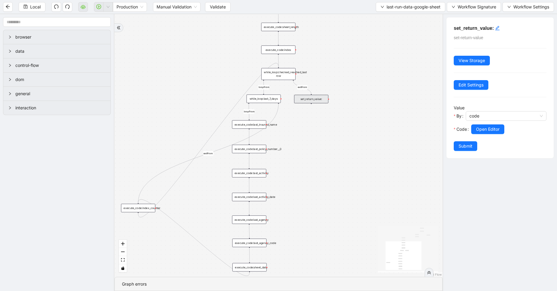
drag, startPoint x: 324, startPoint y: 83, endPoint x: 211, endPoint y: 205, distance: 165.9
click at [211, 205] on div "loopFrom exitFrom exitFrom loopFrom fallback success trigger luminai_server_req…" at bounding box center [278, 145] width 328 height 262
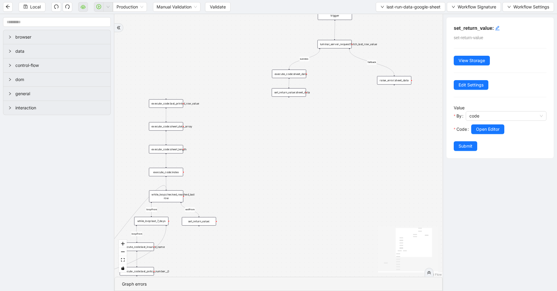
click at [299, 93] on div "set_return_value:sheet_data" at bounding box center [288, 92] width 34 height 8
click at [495, 132] on span "Open Editor" at bounding box center [487, 129] width 23 height 7
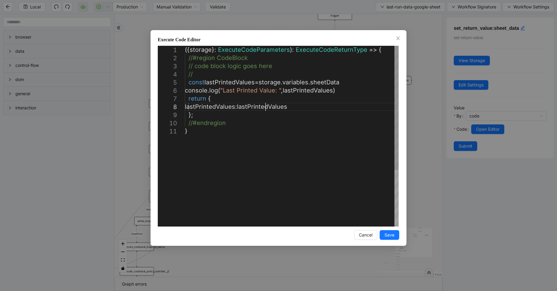
scroll to position [0, 0]
click at [264, 108] on div "({ storage }: ExecuteCodeParameters ): ExecuteCodeReturnType => { //#region Cod…" at bounding box center [292, 177] width 214 height 262
click at [231, 83] on div "({ storage }: ExecuteCodeParameters ): ExecuteCodeReturnType => { //#region Cod…" at bounding box center [292, 177] width 214 height 262
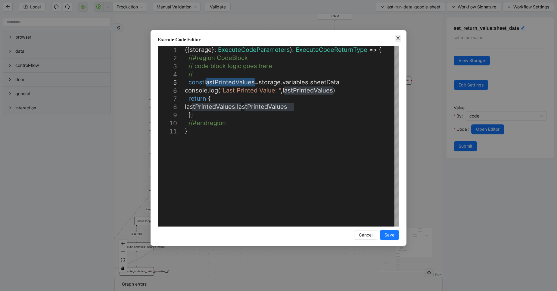
click at [397, 36] on icon "close" at bounding box center [397, 38] width 5 height 5
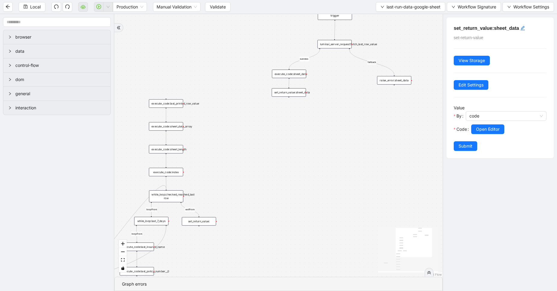
click at [296, 76] on div "execute_code:sheet_data" at bounding box center [289, 73] width 34 height 8
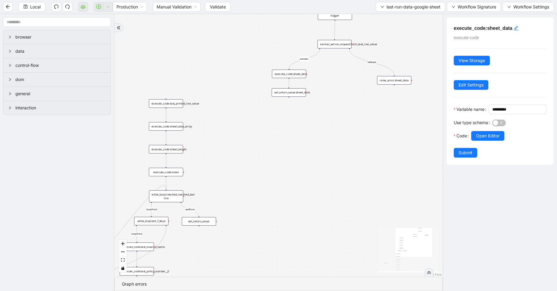
click at [293, 94] on div "set_return_value:sheet_data" at bounding box center [288, 92] width 34 height 8
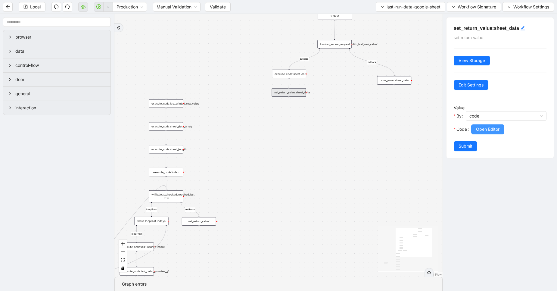
click at [481, 130] on span "Open Editor" at bounding box center [487, 129] width 23 height 7
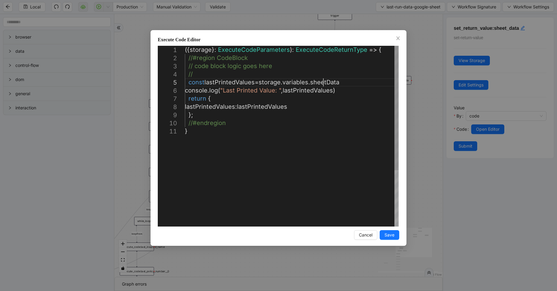
click at [323, 84] on div "({ storage }: ExecuteCodeParameters ): ExecuteCodeReturnType => { //#region Cod…" at bounding box center [292, 177] width 214 height 262
click at [397, 36] on span "Close" at bounding box center [397, 38] width 7 height 7
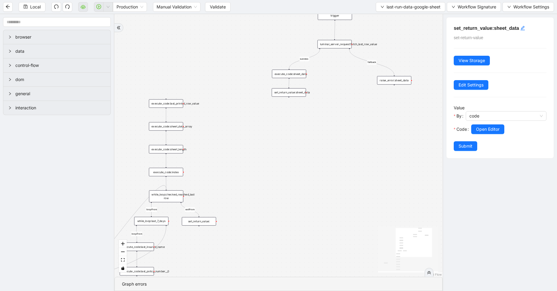
click at [302, 70] on div "execute_code:sheet_data" at bounding box center [289, 73] width 34 height 8
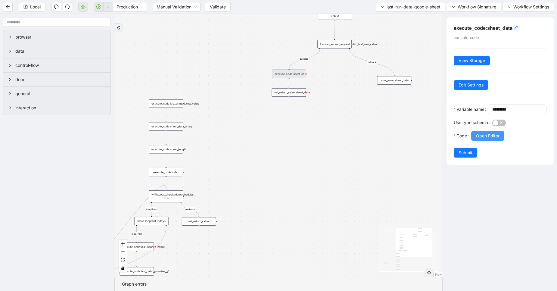
click at [491, 139] on span "Open Editor" at bounding box center [487, 135] width 23 height 7
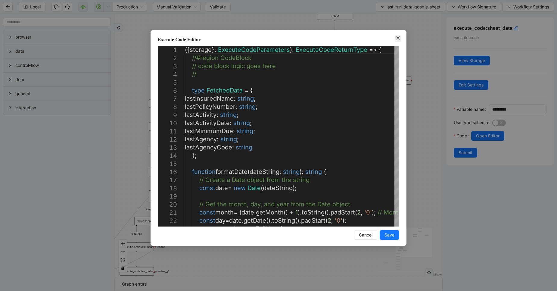
click at [399, 39] on icon "close" at bounding box center [397, 38] width 5 height 5
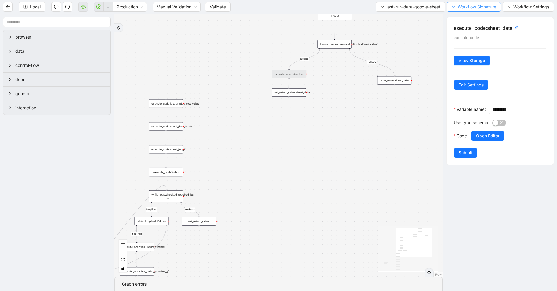
click at [469, 6] on span "Workflow Signature" at bounding box center [476, 7] width 39 height 7
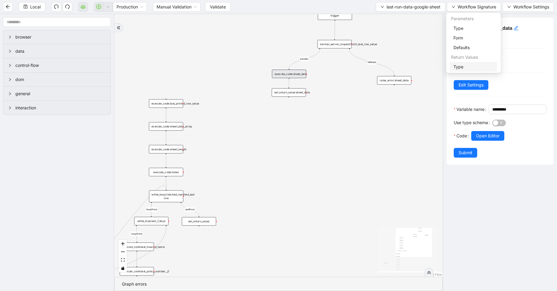
click at [461, 65] on span "Type" at bounding box center [473, 66] width 40 height 7
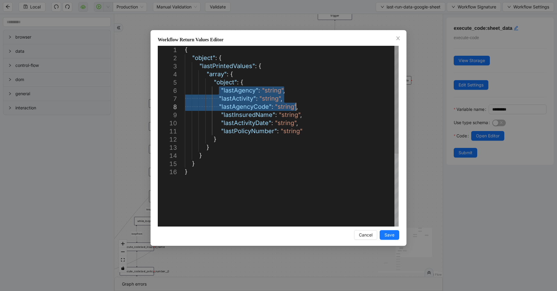
type textarea "**********"
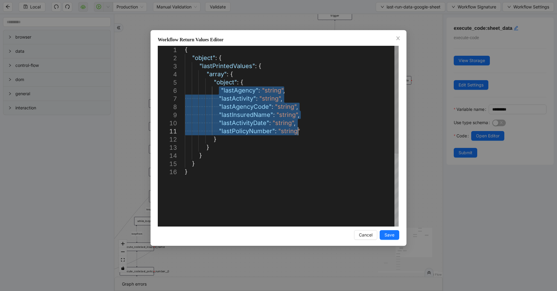
drag, startPoint x: 219, startPoint y: 88, endPoint x: 314, endPoint y: 130, distance: 103.9
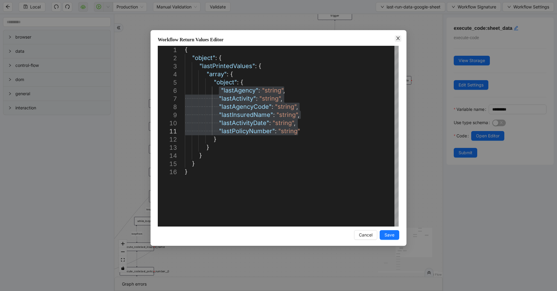
click at [395, 41] on span "Close" at bounding box center [397, 38] width 7 height 7
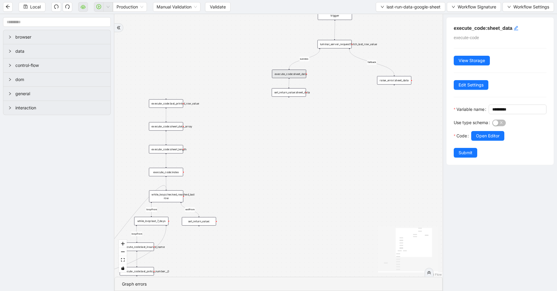
click at [293, 74] on div "execute_code:sheet_data" at bounding box center [289, 73] width 34 height 8
click at [481, 139] on span "Open Editor" at bounding box center [487, 135] width 23 height 7
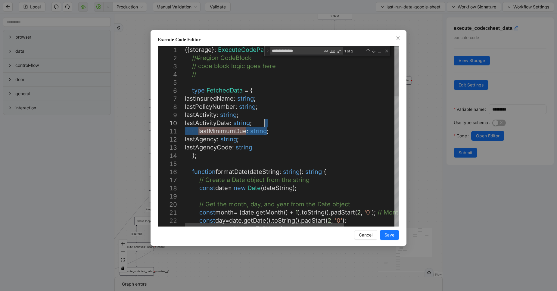
drag, startPoint x: 279, startPoint y: 131, endPoint x: 280, endPoint y: 126, distance: 5.5
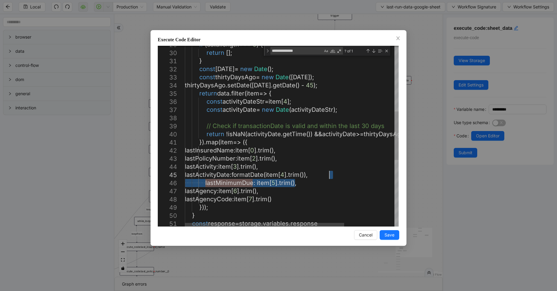
drag, startPoint x: 310, startPoint y: 185, endPoint x: 348, endPoint y: 172, distance: 40.4
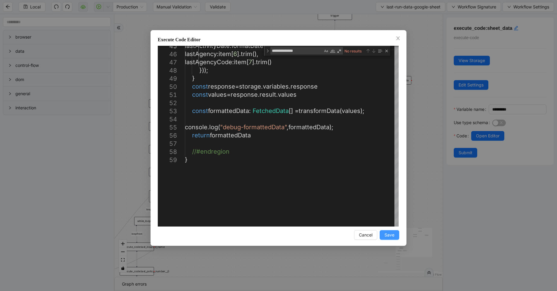
click at [384, 236] on span "Save" at bounding box center [389, 234] width 10 height 7
click at [386, 52] on div "Close (Escape)" at bounding box center [386, 50] width 5 height 5
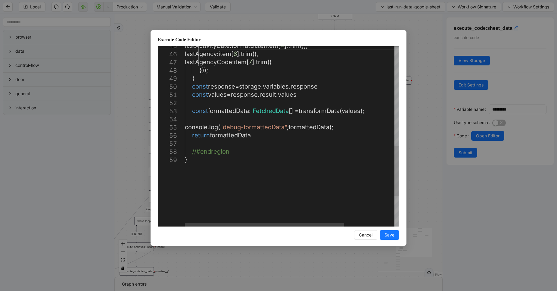
type textarea "**********"
click at [295, 139] on div "lastActivityDate : formatDate ( item [ 4 ]. trim ()), lastAgency : item [ 6 ]. …" at bounding box center [325, 10] width 281 height 652
click at [367, 237] on span "Cancel" at bounding box center [366, 234] width 14 height 7
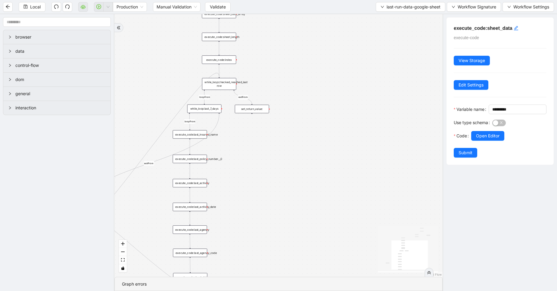
drag, startPoint x: 207, startPoint y: 247, endPoint x: 260, endPoint y: 135, distance: 123.8
click at [260, 135] on div "loopFrom exitFrom exitFrom loopFrom fallback success trigger luminai_server_req…" at bounding box center [278, 145] width 328 height 262
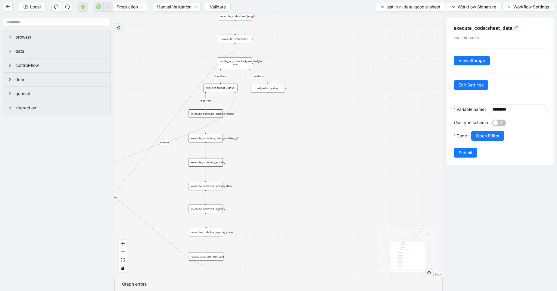
drag, startPoint x: 244, startPoint y: 143, endPoint x: 266, endPoint y: 117, distance: 33.8
click at [266, 117] on div "loopFrom exitFrom exitFrom loopFrom fallback success trigger luminai_server_req…" at bounding box center [278, 145] width 328 height 262
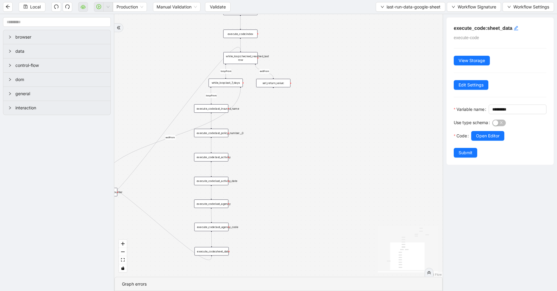
click at [235, 82] on div "while_loop:last_7_days" at bounding box center [225, 83] width 34 height 8
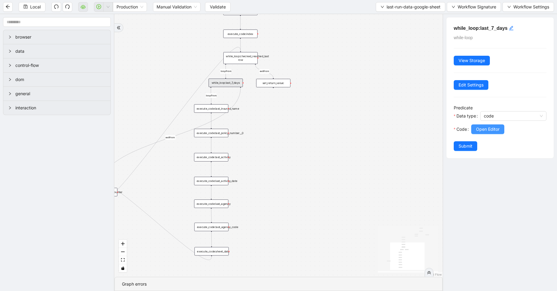
click at [486, 132] on span "Open Editor" at bounding box center [487, 129] width 23 height 7
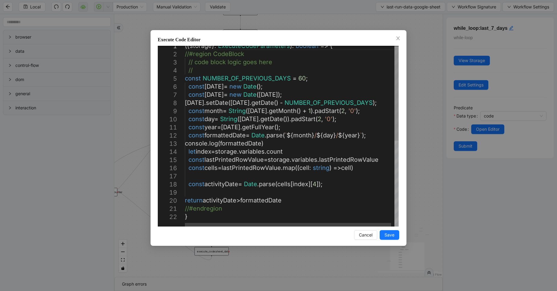
scroll to position [0, 0]
click at [211, 100] on div "console . log ( formattedDate ) let index = storage . variables . count const l…" at bounding box center [293, 217] width 217 height 351
type textarea "**********"
click at [223, 197] on div "console . log ( formattedDate ) let index = storage . variables . count const l…" at bounding box center [293, 217] width 217 height 351
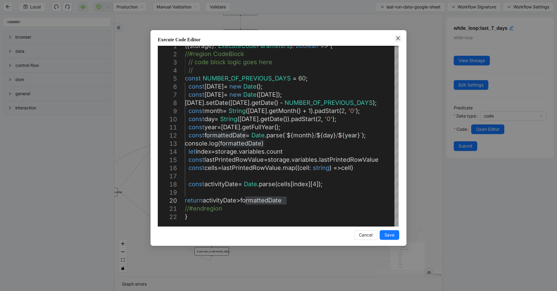
click at [401, 39] on span "Close" at bounding box center [397, 38] width 7 height 7
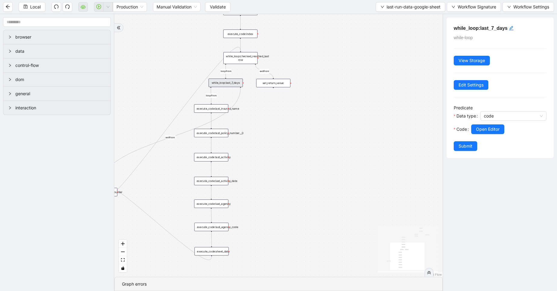
click at [242, 63] on div "while_loop:checked_reached_last row" at bounding box center [240, 58] width 34 height 12
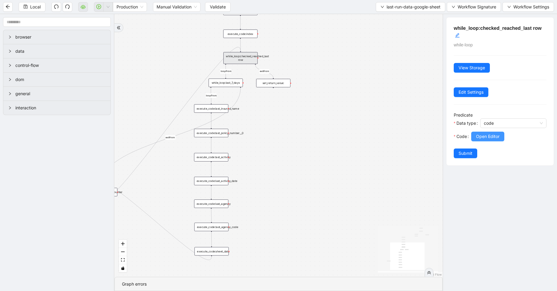
click at [484, 141] on button "Open Editor" at bounding box center [487, 136] width 33 height 10
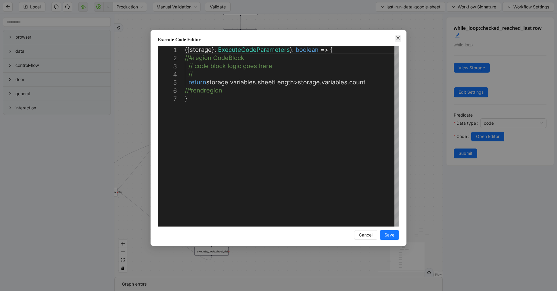
click at [398, 37] on icon "close" at bounding box center [397, 38] width 5 height 5
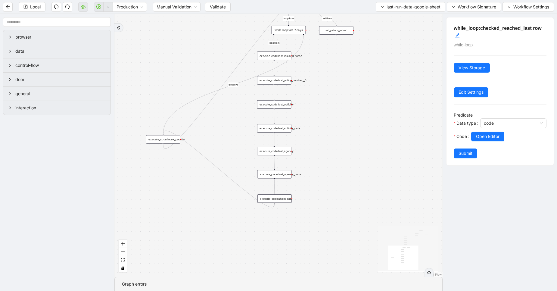
drag, startPoint x: 285, startPoint y: 161, endPoint x: 347, endPoint y: 108, distance: 81.8
click at [347, 108] on div "loopFrom exitFrom exitFrom loopFrom fallback success trigger luminai_server_req…" at bounding box center [278, 145] width 328 height 262
click at [285, 199] on div "execute_code:sheet_date" at bounding box center [274, 198] width 34 height 8
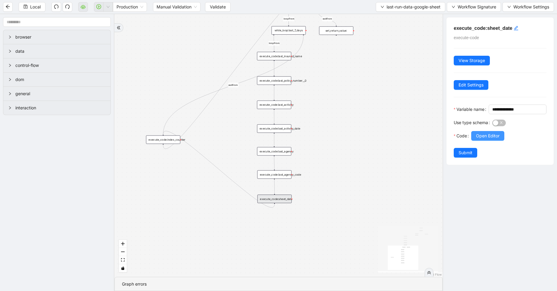
click at [484, 140] on button "Open Editor" at bounding box center [487, 136] width 33 height 10
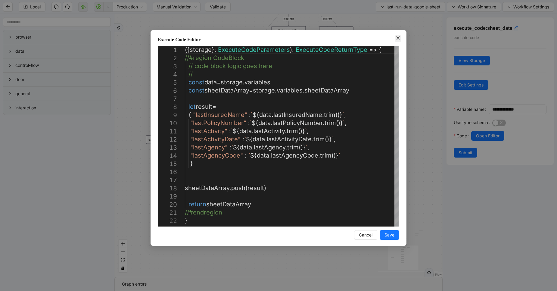
click at [398, 36] on icon "close" at bounding box center [397, 38] width 5 height 5
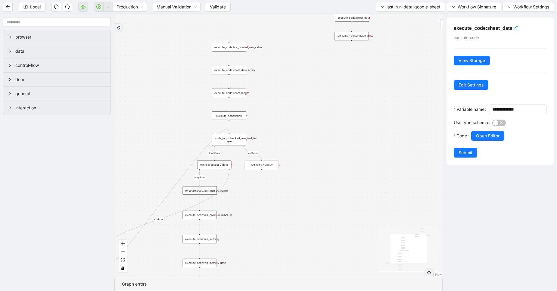
drag, startPoint x: 389, startPoint y: 69, endPoint x: 313, endPoint y: 207, distance: 157.1
click at [313, 207] on div "loopFrom exitFrom exitFrom loopFrom fallback success trigger luminai_server_req…" at bounding box center [278, 145] width 328 height 262
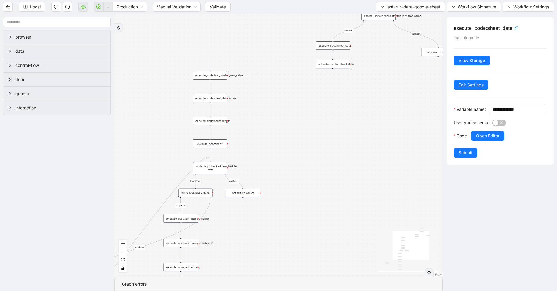
drag, startPoint x: 363, startPoint y: 109, endPoint x: 295, endPoint y: 210, distance: 121.7
click at [295, 210] on div "loopFrom exitFrom exitFrom loopFrom fallback success trigger luminai_server_req…" at bounding box center [278, 145] width 328 height 262
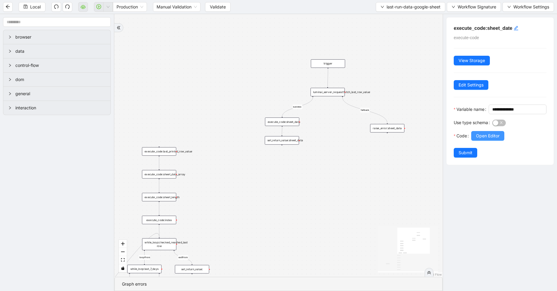
click at [475, 140] on button "Open Editor" at bounding box center [487, 136] width 33 height 10
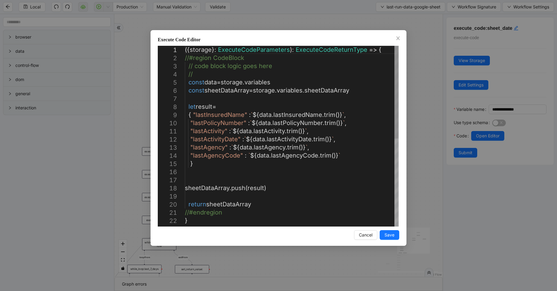
click at [220, 113] on div ""lastActivityDate" : ` ${ data . lastActivityDate . trim ()} ` , "lastAgency" :…" at bounding box center [292, 221] width 214 height 351
click at [221, 125] on div ""lastActivityDate" : ` ${ data . lastActivityDate . trim ()} ` , "lastAgency" :…" at bounding box center [292, 221] width 214 height 351
type textarea "**********"
click at [218, 132] on div ""lastActivityDate" : ` ${ data . lastActivityDate . trim ()} ` , "lastAgency" :…" at bounding box center [292, 221] width 214 height 351
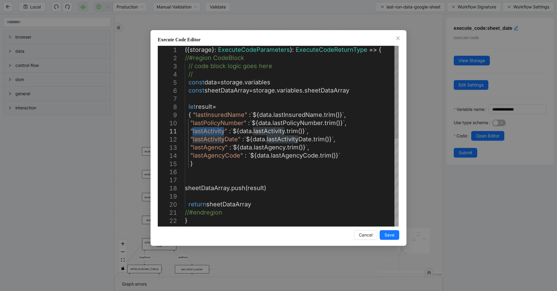
click at [220, 139] on div ""lastActivityDate" : ` ${ data . lastActivityDate . trim ()} ` , "lastAgency" :…" at bounding box center [292, 221] width 214 height 351
click at [397, 37] on icon "close" at bounding box center [397, 38] width 5 height 5
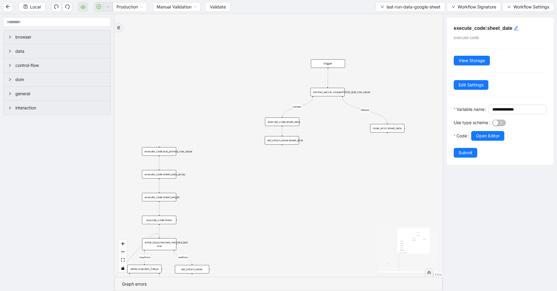
click at [291, 125] on div "execute_code:sheet_data" at bounding box center [282, 121] width 34 height 8
click at [495, 139] on span "Open Editor" at bounding box center [487, 135] width 23 height 7
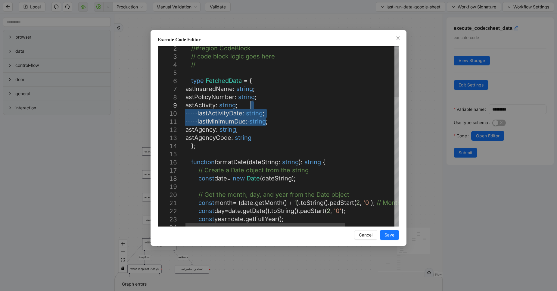
drag, startPoint x: 268, startPoint y: 120, endPoint x: 273, endPoint y: 108, distance: 13.0
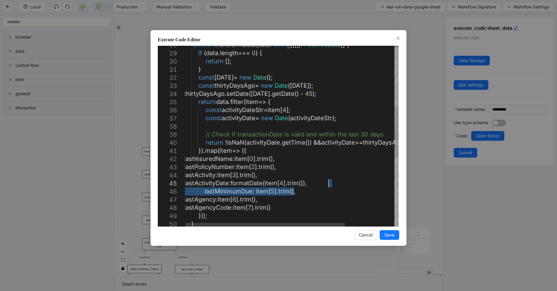
drag, startPoint x: 318, startPoint y: 193, endPoint x: 335, endPoint y: 182, distance: 20.0
type textarea "**********"
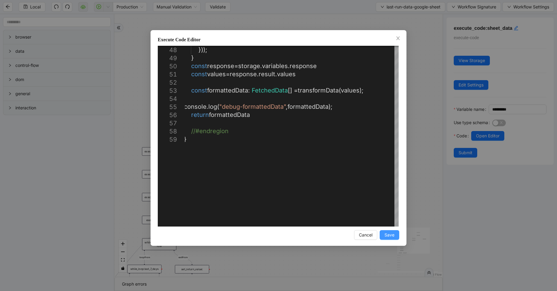
click at [392, 235] on span "Save" at bounding box center [389, 234] width 10 height 7
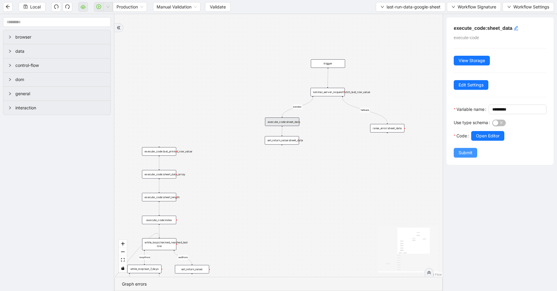
click at [462, 156] on span "Submit" at bounding box center [465, 152] width 14 height 7
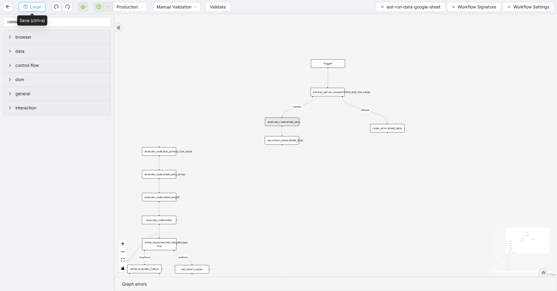
click at [32, 5] on span "Local" at bounding box center [35, 7] width 11 height 7
click at [32, 5] on div "Local Production Manual Validation Validate last-run-data-google-sheet Workflow…" at bounding box center [278, 145] width 557 height 291
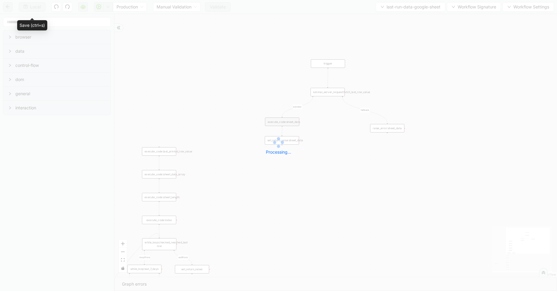
click at [32, 5] on div "Local Production Manual Validation Validate last-run-data-google-sheet Workflow…" at bounding box center [278, 145] width 557 height 291
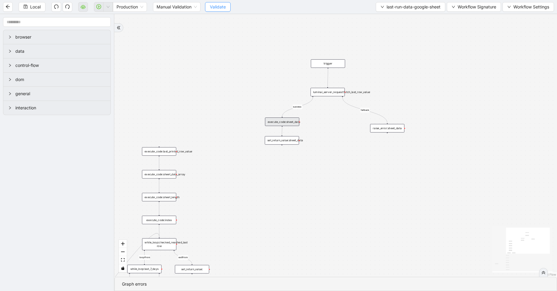
click at [216, 8] on span "Validate" at bounding box center [218, 7] width 16 height 7
click at [110, 5] on button "button" at bounding box center [108, 7] width 10 height 10
click at [103, 19] on span "Run local workflow" at bounding box center [89, 18] width 37 height 7
click at [34, 11] on button "Local" at bounding box center [32, 7] width 27 height 10
click at [34, 11] on div "Local Production Manual Validation Validate last-run-data-google-sheet Workflow…" at bounding box center [278, 145] width 557 height 291
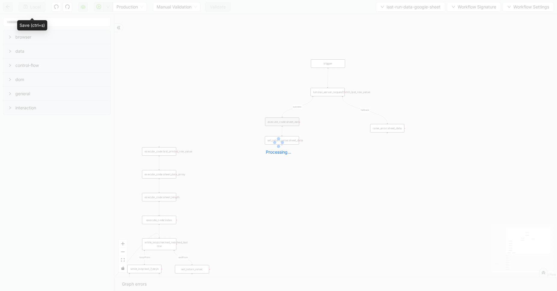
click at [34, 11] on div "Local Production Manual Validation Validate last-run-data-google-sheet Workflow…" at bounding box center [278, 145] width 557 height 291
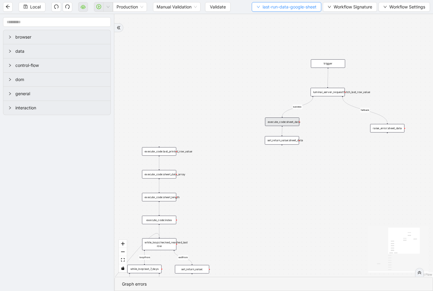
click at [285, 7] on span "last-run-data-google-sheet" at bounding box center [289, 7] width 54 height 7
click at [281, 14] on li "Select" at bounding box center [285, 19] width 68 height 10
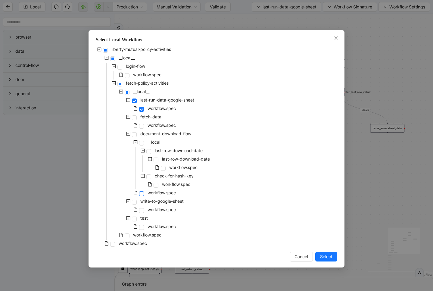
click at [140, 193] on span at bounding box center [141, 193] width 5 height 5
click at [325, 255] on span "Select" at bounding box center [326, 256] width 12 height 7
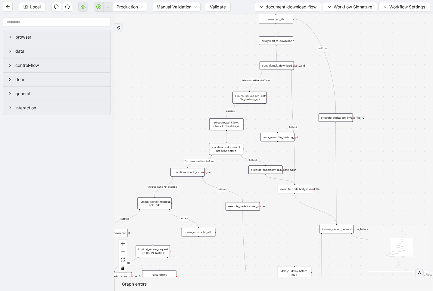
drag, startPoint x: 357, startPoint y: 233, endPoint x: 374, endPoint y: 53, distance: 181.0
click at [374, 53] on div "fallback fallback success success fallback fallback success isDownloadFileValid…" at bounding box center [273, 145] width 318 height 262
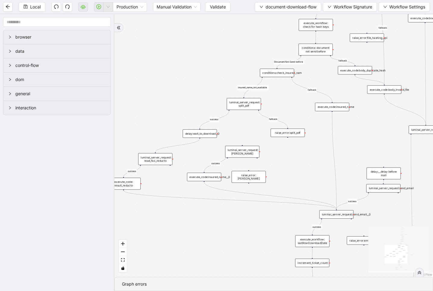
drag, startPoint x: 197, startPoint y: 93, endPoint x: 293, endPoint y: -9, distance: 139.8
click at [293, 0] on html "Local Production Manual Validation Validate document-download-flow Workflow Sig…" at bounding box center [216, 145] width 433 height 291
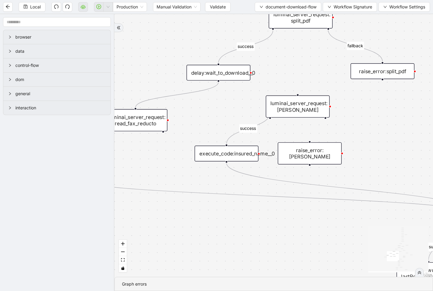
drag, startPoint x: 229, startPoint y: 125, endPoint x: 293, endPoint y: 65, distance: 88.1
click at [293, 65] on div "fallback fallback success success fallback fallback success isDownloadFileValid…" at bounding box center [273, 145] width 318 height 262
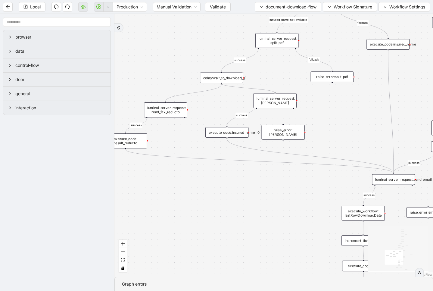
drag, startPoint x: 221, startPoint y: 84, endPoint x: 278, endPoint y: 90, distance: 58.1
click at [278, 90] on div "fallback fallback success success fallback fallback success isDownloadFileValid…" at bounding box center [273, 145] width 318 height 262
click at [168, 110] on div "luminai_server_request: read_fax_reducto" at bounding box center [165, 109] width 43 height 15
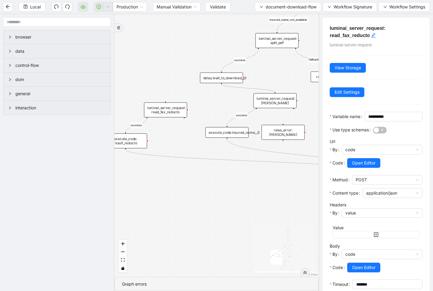
click at [275, 100] on div "luminai_server_request:claude_ai" at bounding box center [274, 100] width 43 height 15
click at [239, 132] on div "execute_code:insured_name__0" at bounding box center [226, 132] width 43 height 11
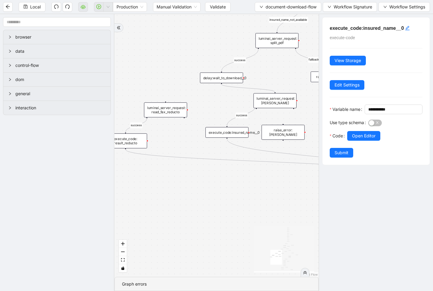
click at [140, 136] on div "execute_code: result_reducto" at bounding box center [125, 140] width 43 height 15
click at [167, 59] on div "fallback fallback success success fallback fallback success isDownloadFileValid…" at bounding box center [216, 145] width 204 height 262
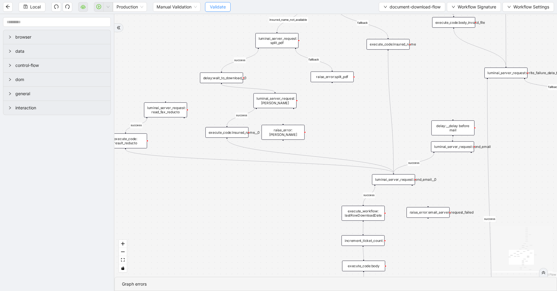
click at [223, 7] on span "Validate" at bounding box center [218, 7] width 16 height 7
click at [27, 5] on icon "save" at bounding box center [25, 7] width 4 height 4
click at [220, 7] on span "Validate" at bounding box center [218, 7] width 16 height 7
click at [27, 6] on icon "save" at bounding box center [26, 7] width 4 height 4
click at [27, 6] on div "Local Production Manual Validation Validate document-download-flow Workflow Sig…" at bounding box center [278, 145] width 557 height 291
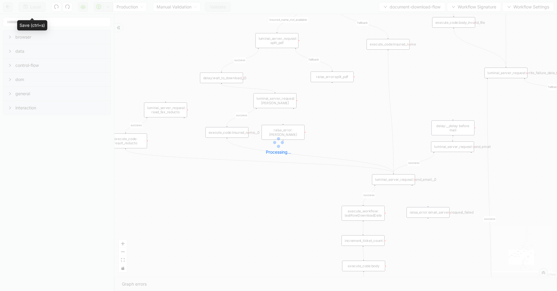
click at [27, 6] on div "Local Production Manual Validation Validate document-download-flow Workflow Sig…" at bounding box center [278, 145] width 557 height 291
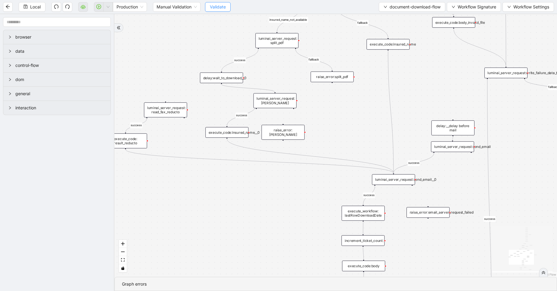
click at [221, 7] on span "Validate" at bounding box center [218, 7] width 16 height 7
click at [42, 8] on button "Local" at bounding box center [32, 7] width 27 height 10
click at [42, 8] on div "Local Production Manual Validation Validate document-download-flow Workflow Sig…" at bounding box center [278, 145] width 557 height 291
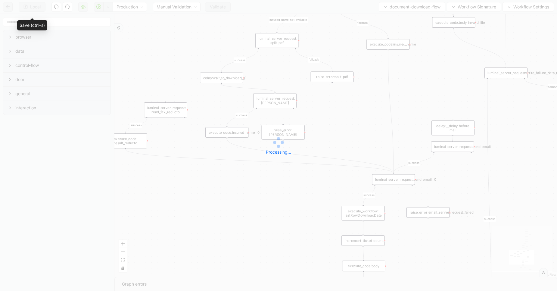
click at [42, 8] on div "Local Production Manual Validation Validate document-download-flow Workflow Sig…" at bounding box center [278, 145] width 557 height 291
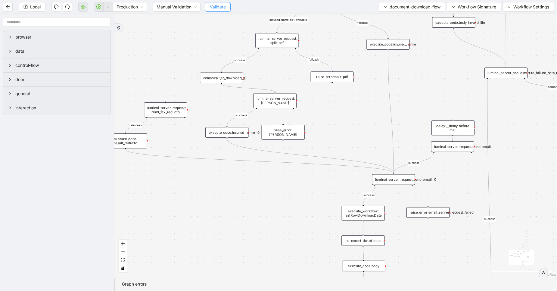
click at [222, 6] on span "Validate" at bounding box center [218, 7] width 16 height 7
click at [79, 9] on button "button" at bounding box center [83, 7] width 10 height 10
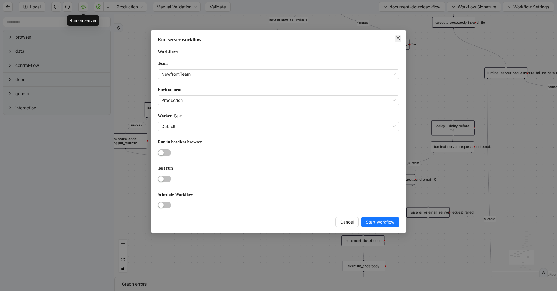
click at [398, 36] on icon "close" at bounding box center [397, 38] width 5 height 5
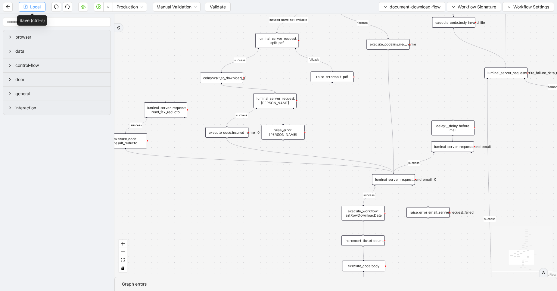
click at [37, 10] on button "Local" at bounding box center [32, 7] width 27 height 10
click at [37, 10] on div "Local Production Manual Validation Validate document-download-flow Workflow Sig…" at bounding box center [278, 145] width 557 height 291
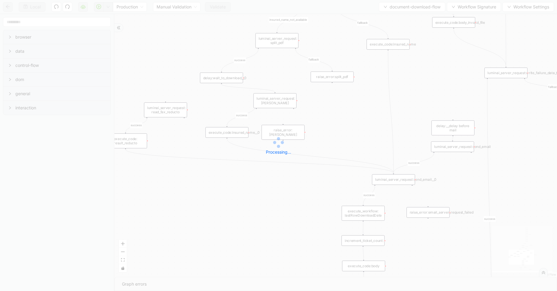
click at [37, 10] on div "Local Production Manual Validation Validate document-download-flow Workflow Sig…" at bounding box center [278, 145] width 557 height 291
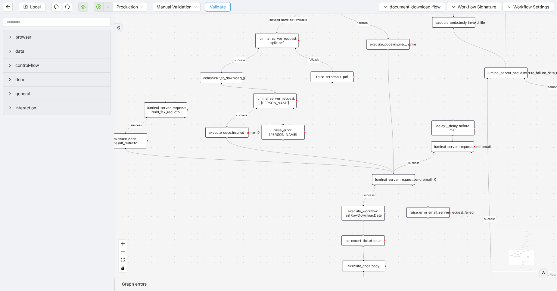
click at [228, 5] on button "Validate" at bounding box center [218, 7] width 26 height 10
click at [409, 1] on div "Local Production Manual Validation Validate document-download-flow Workflow Sig…" at bounding box center [278, 7] width 557 height 14
click at [408, 5] on span "document-download-flow" at bounding box center [414, 7] width 51 height 7
click at [398, 15] on span "Select" at bounding box center [411, 18] width 58 height 7
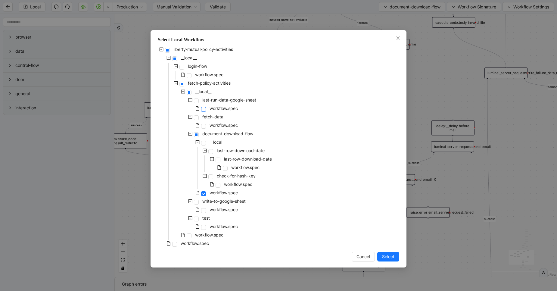
click at [205, 109] on span at bounding box center [203, 109] width 5 height 5
click at [389, 257] on span "Select" at bounding box center [388, 256] width 12 height 7
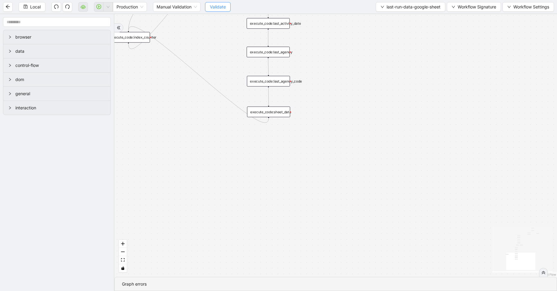
click at [220, 7] on span "Validate" at bounding box center [218, 7] width 16 height 7
click at [35, 7] on span "Local" at bounding box center [35, 7] width 11 height 7
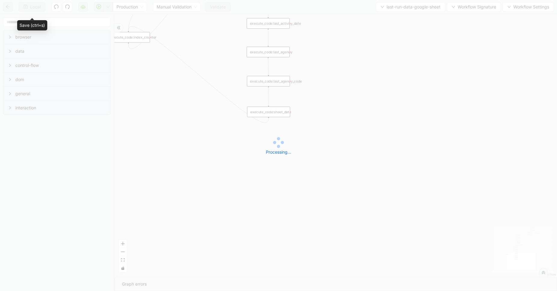
click at [35, 7] on div "Local Production Manual Validation Validate last-run-data-google-sheet Workflow…" at bounding box center [278, 145] width 557 height 291
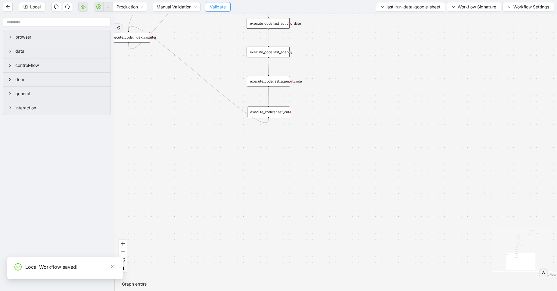
click at [210, 7] on span "Validate" at bounding box center [218, 7] width 16 height 7
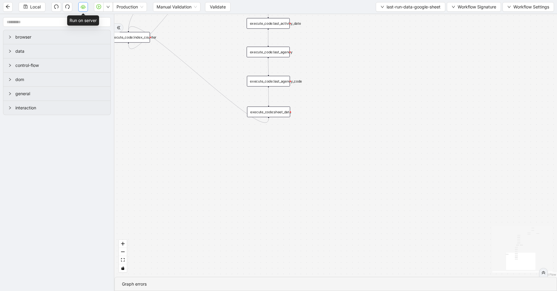
click at [85, 3] on button "button" at bounding box center [83, 7] width 10 height 10
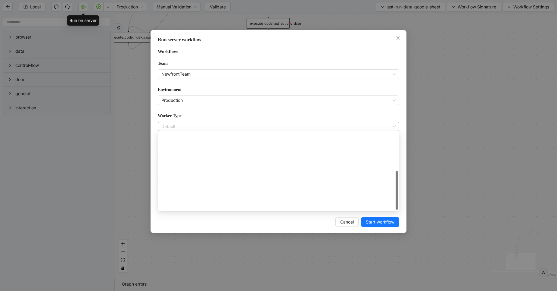
click at [181, 125] on span "Default" at bounding box center [278, 126] width 234 height 9
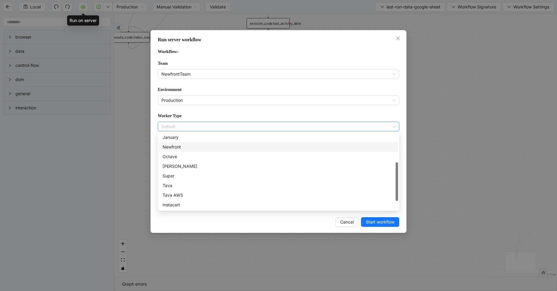
click at [173, 144] on div "Newfront" at bounding box center [278, 147] width 232 height 7
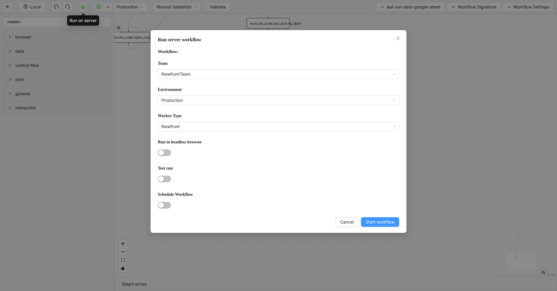
click at [374, 222] on span "Start workflow" at bounding box center [380, 221] width 29 height 7
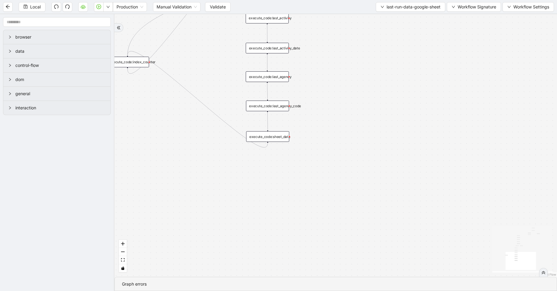
drag, startPoint x: 230, startPoint y: 65, endPoint x: 243, endPoint y: 192, distance: 127.6
click at [243, 192] on div "loopFrom exitFrom exitFrom loopFrom fallback success trigger luminai_server_req…" at bounding box center [335, 145] width 442 height 262
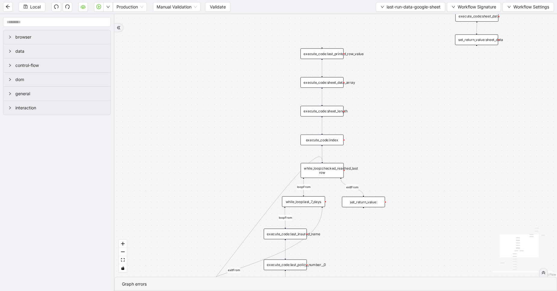
drag, startPoint x: 202, startPoint y: 79, endPoint x: 209, endPoint y: 256, distance: 177.9
click at [209, 256] on div "loopFrom exitFrom exitFrom loopFrom fallback success trigger luminai_server_req…" at bounding box center [335, 145] width 442 height 262
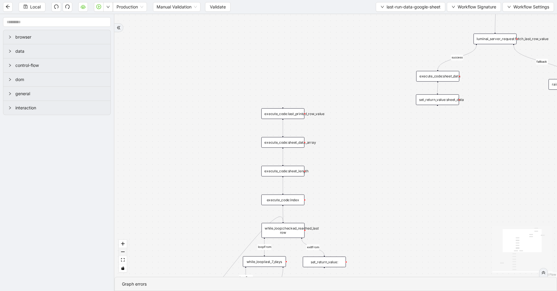
drag, startPoint x: 208, startPoint y: 113, endPoint x: 125, endPoint y: 252, distance: 162.2
click at [125, 252] on div "loopFrom exitFrom exitFrom loopFrom fallback success trigger luminai_server_req…" at bounding box center [335, 145] width 442 height 262
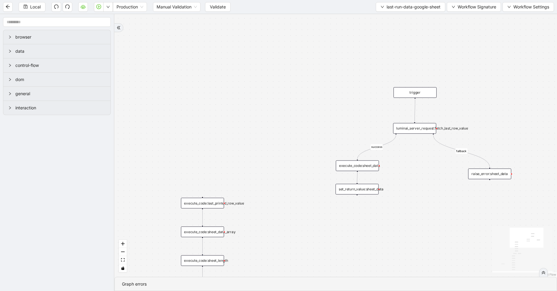
drag, startPoint x: 245, startPoint y: 89, endPoint x: 203, endPoint y: 95, distance: 42.3
click at [203, 95] on div "loopFrom exitFrom exitFrom loopFrom fallback success trigger luminai_server_req…" at bounding box center [335, 145] width 442 height 262
click at [79, 6] on button "button" at bounding box center [83, 7] width 10 height 10
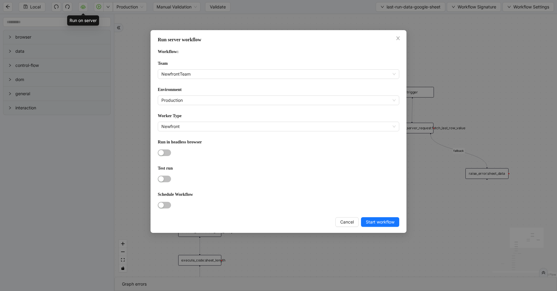
click at [164, 209] on div "Run server workflow Workflow: Team NewfrontTeam Environment Production Worker T…" at bounding box center [278, 131] width 256 height 202
click at [167, 206] on span "button" at bounding box center [164, 205] width 13 height 7
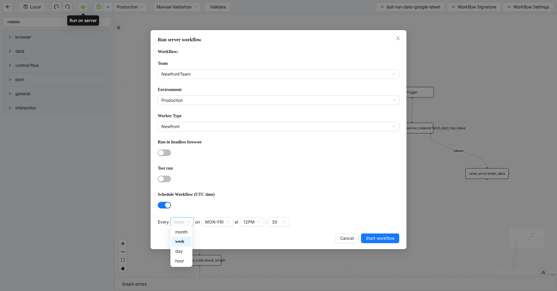
click at [192, 220] on div "week" at bounding box center [181, 222] width 23 height 10
click at [184, 248] on div "day" at bounding box center [181, 251] width 12 height 7
click at [205, 220] on div "12PM" at bounding box center [206, 221] width 11 height 7
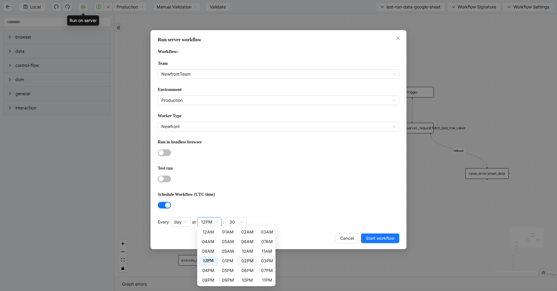
click at [247, 257] on div "02PM" at bounding box center [247, 261] width 20 height 10
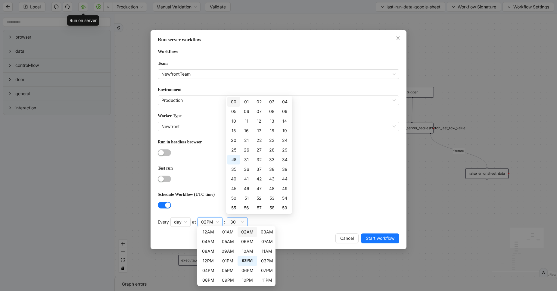
click at [232, 220] on div "30" at bounding box center [232, 221] width 5 height 7
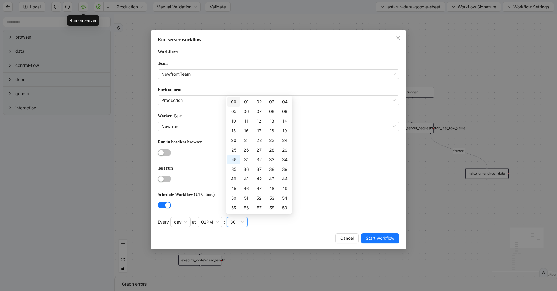
click at [233, 101] on div "00" at bounding box center [233, 101] width 5 height 7
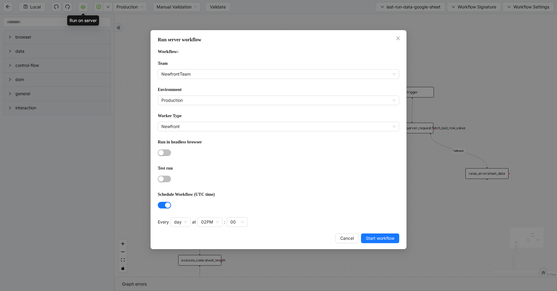
click at [331, 149] on div at bounding box center [278, 152] width 241 height 7
click at [379, 237] on span "Start workflow" at bounding box center [380, 238] width 29 height 7
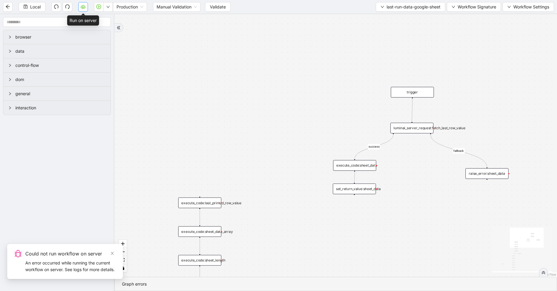
click at [79, 5] on button "button" at bounding box center [83, 7] width 10 height 10
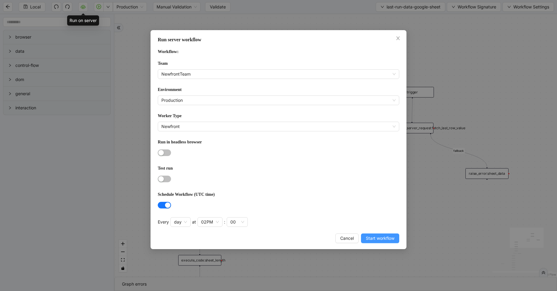
click at [386, 236] on span "Start workflow" at bounding box center [380, 238] width 29 height 7
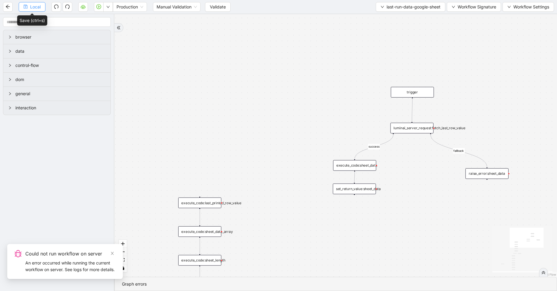
click at [41, 4] on span "Local" at bounding box center [35, 7] width 11 height 7
click at [41, 4] on div "Local Production Manual Validation Validate last-run-data-google-sheet Workflow…" at bounding box center [278, 145] width 557 height 291
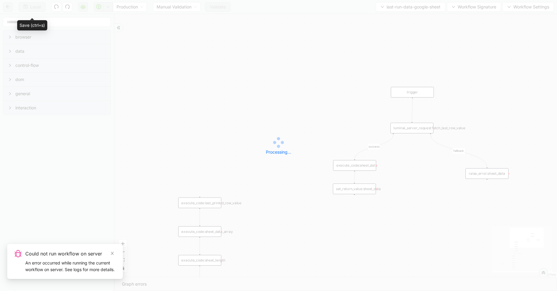
click at [41, 4] on div "Local Production Manual Validation Validate last-run-data-google-sheet Workflow…" at bounding box center [278, 145] width 557 height 291
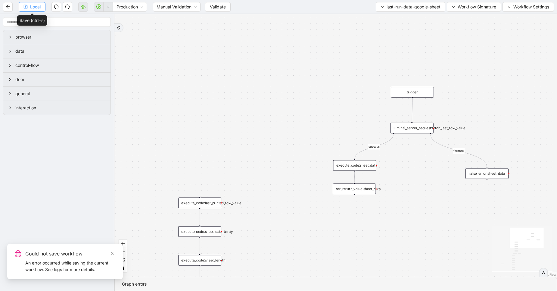
click at [30, 7] on span "Local" at bounding box center [35, 7] width 11 height 7
click at [30, 7] on div "Local Production Manual Validation Validate last-run-data-google-sheet Workflow…" at bounding box center [278, 145] width 557 height 291
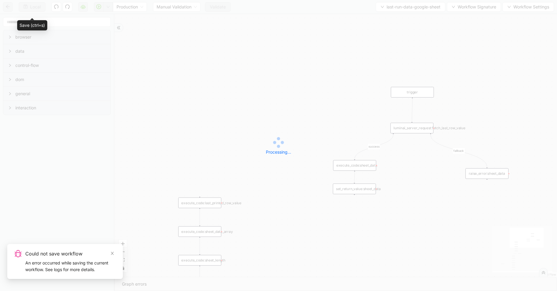
click at [30, 7] on div "Local Production Manual Validation Validate last-run-data-google-sheet Workflow…" at bounding box center [278, 145] width 557 height 291
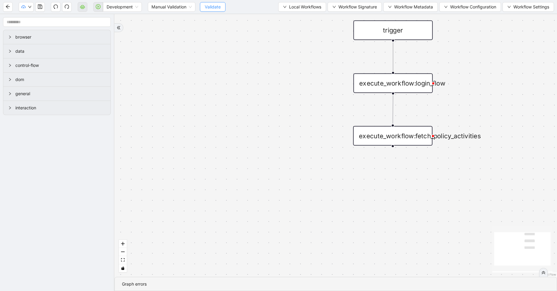
click at [213, 11] on button "Validate" at bounding box center [213, 7] width 26 height 10
click at [307, 7] on span "Local Workflows" at bounding box center [305, 7] width 32 height 7
click at [291, 20] on span "Select" at bounding box center [298, 18] width 39 height 7
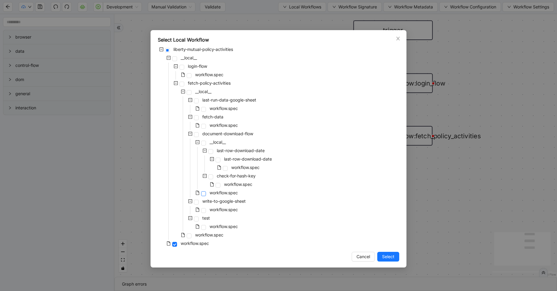
click at [203, 192] on span at bounding box center [203, 193] width 5 height 5
click at [389, 258] on span "Select" at bounding box center [388, 256] width 12 height 7
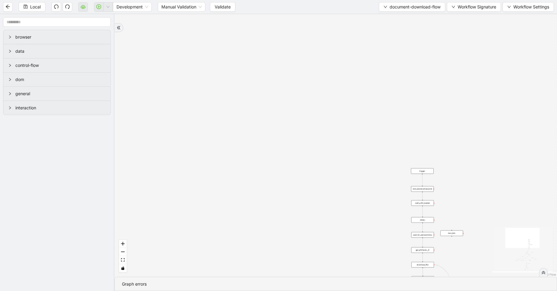
drag, startPoint x: 389, startPoint y: 258, endPoint x: 280, endPoint y: 29, distance: 253.3
click at [280, 29] on div "fallback fallback success success fallback fallback success isDownloadFileValid…" at bounding box center [335, 145] width 442 height 262
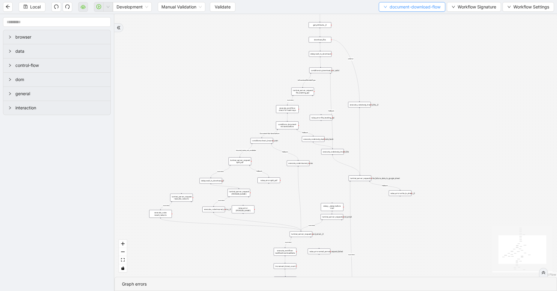
click at [400, 4] on span "document-download-flow" at bounding box center [414, 7] width 51 height 7
click at [394, 15] on span "Select" at bounding box center [410, 18] width 58 height 7
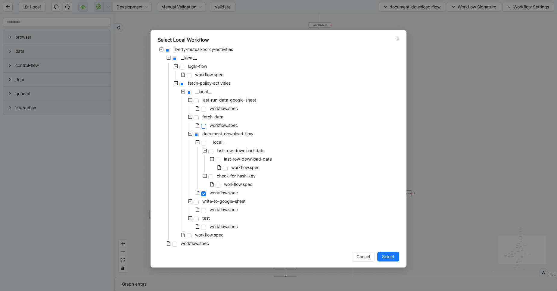
click at [203, 125] on span at bounding box center [203, 126] width 5 height 5
click at [203, 111] on span at bounding box center [203, 109] width 5 height 5
click at [387, 252] on button "Select" at bounding box center [388, 257] width 22 height 10
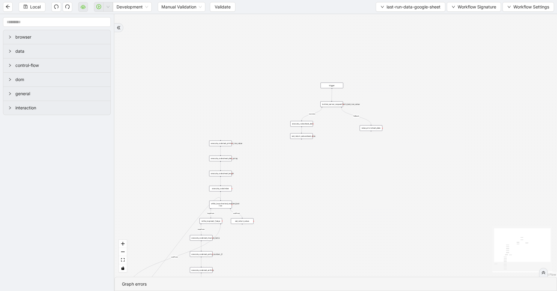
drag, startPoint x: 357, startPoint y: 105, endPoint x: 323, endPoint y: 238, distance: 137.5
click at [323, 238] on div "loopFrom exitFrom exitFrom loopFrom fallback success trigger luminai_server_req…" at bounding box center [335, 145] width 442 height 262
click at [216, 10] on span "Validate" at bounding box center [223, 7] width 16 height 7
click at [81, 7] on icon "cloud-server" at bounding box center [83, 6] width 5 height 5
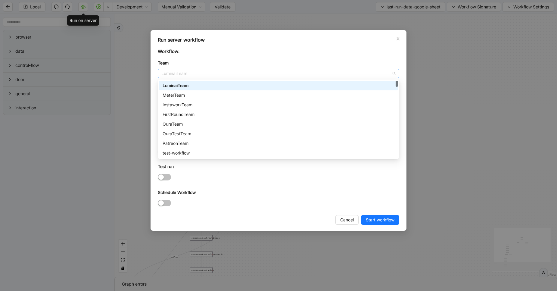
click at [199, 75] on span "LuminaiTeam" at bounding box center [278, 73] width 234 height 9
type input "***"
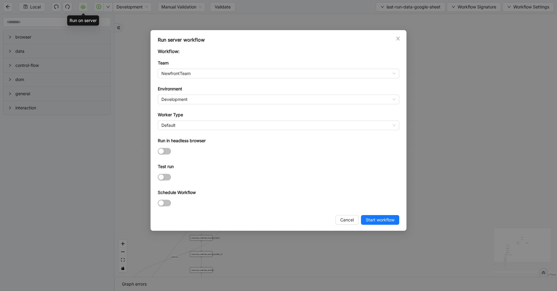
click at [201, 94] on div "Environment" at bounding box center [278, 89] width 241 height 9
click at [200, 101] on span "Development" at bounding box center [278, 99] width 234 height 9
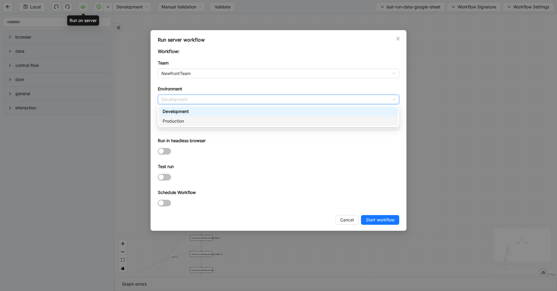
click at [191, 120] on div "Production" at bounding box center [278, 121] width 232 height 7
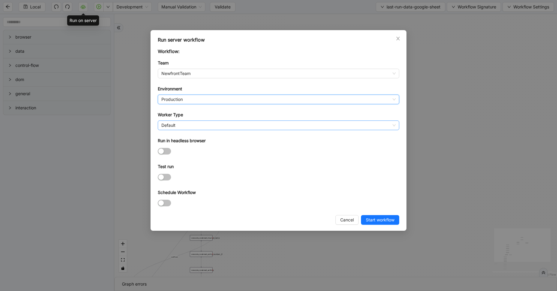
click at [187, 125] on span "Default" at bounding box center [278, 125] width 234 height 9
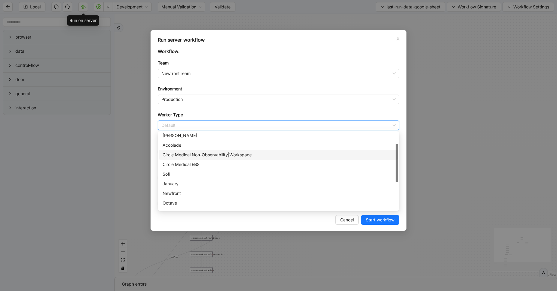
scroll to position [27, 0]
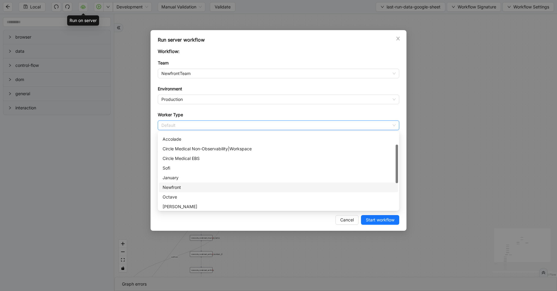
click at [177, 184] on div "Newfront" at bounding box center [278, 187] width 232 height 7
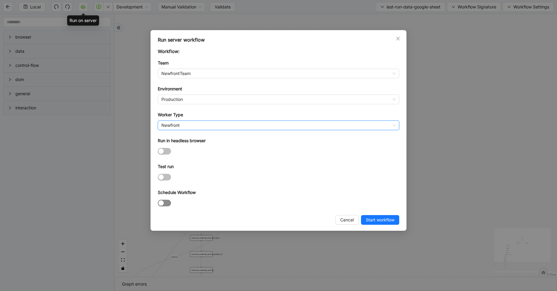
click at [165, 202] on span "button" at bounding box center [164, 202] width 13 height 7
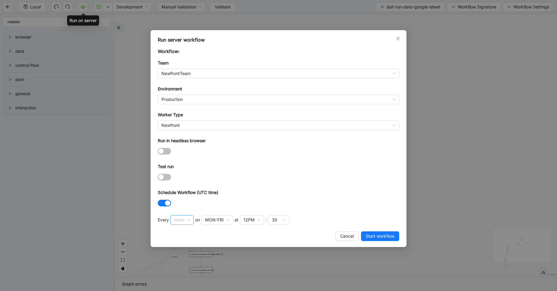
click at [188, 218] on span "week" at bounding box center [182, 219] width 16 height 9
click at [181, 248] on div "day" at bounding box center [181, 251] width 12 height 7
click at [212, 220] on input "search" at bounding box center [212, 219] width 1 height 7
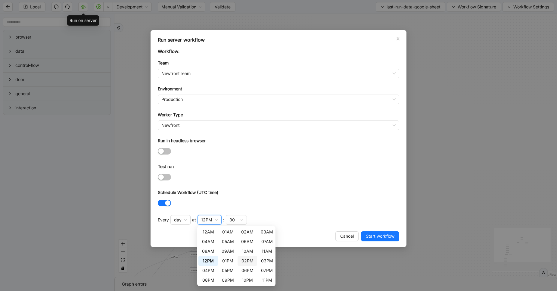
click at [243, 260] on div "02PM" at bounding box center [247, 260] width 12 height 7
click at [230, 217] on div "30" at bounding box center [232, 219] width 5 height 7
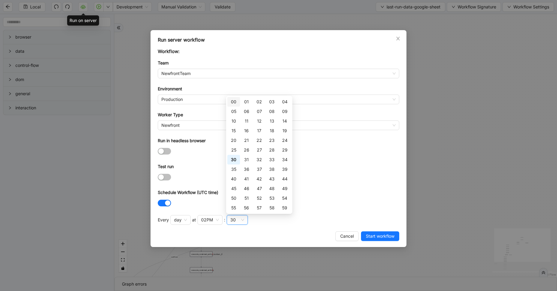
click at [233, 101] on div "00" at bounding box center [233, 101] width 5 height 7
click at [335, 190] on div "Schedule Workflow (UTC time)" at bounding box center [278, 193] width 241 height 9
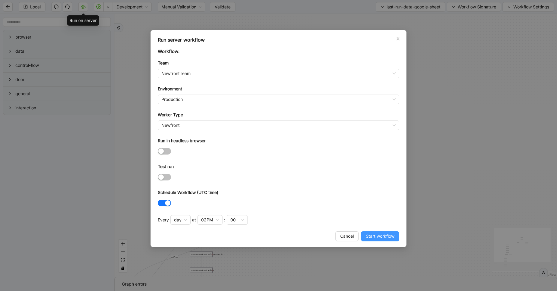
click at [383, 234] on span "Start workflow" at bounding box center [380, 236] width 29 height 7
